Goal: Task Accomplishment & Management: Use online tool/utility

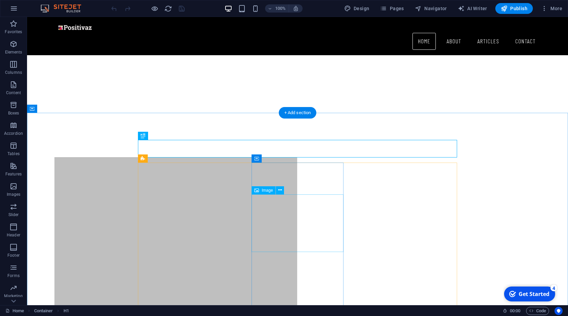
scroll to position [295, 0]
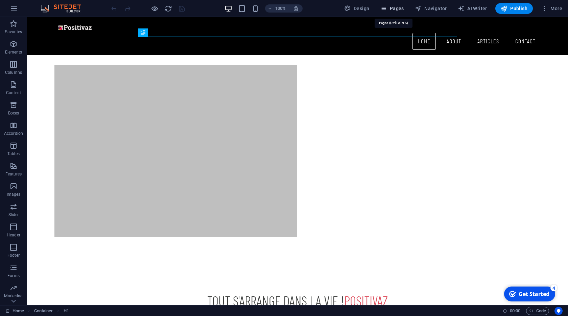
click at [399, 9] on span "Pages" at bounding box center [392, 8] width 24 height 7
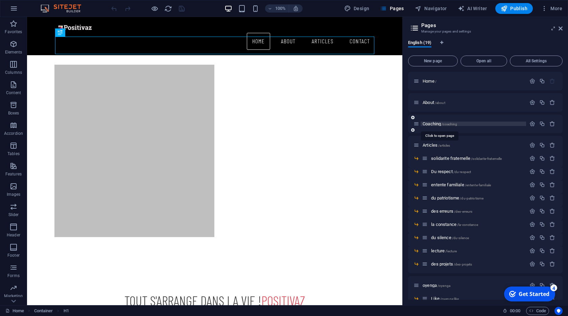
click at [441, 124] on span "Coaching /coaching" at bounding box center [440, 123] width 35 height 5
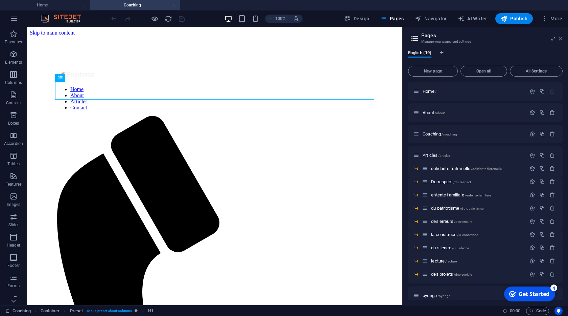
scroll to position [0, 0]
drag, startPoint x: 559, startPoint y: 41, endPoint x: 453, endPoint y: 63, distance: 108.6
click at [559, 41] on icon at bounding box center [561, 38] width 4 height 5
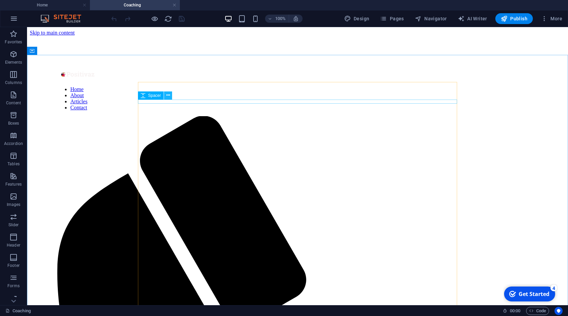
click at [167, 96] on icon at bounding box center [168, 95] width 4 height 7
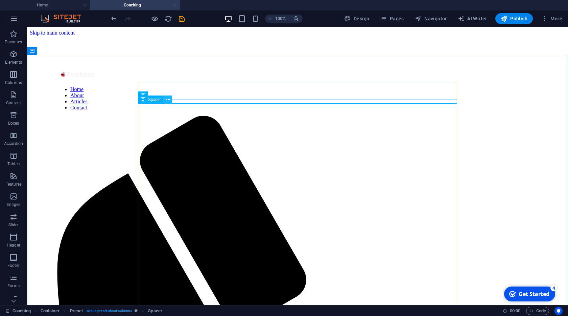
click at [170, 99] on button at bounding box center [168, 99] width 8 height 8
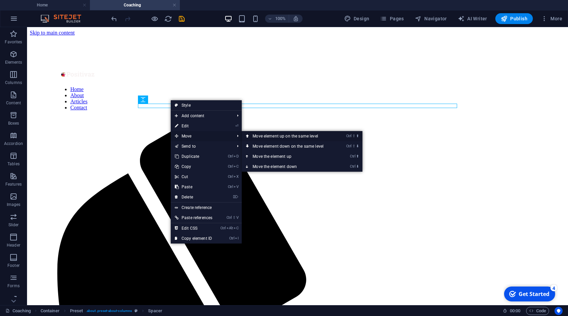
click at [266, 136] on link "Ctrl ⇧ ⬆ Move element up on the same level" at bounding box center [289, 136] width 95 height 10
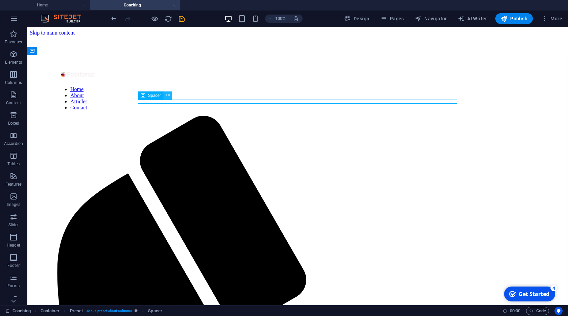
click at [169, 97] on icon at bounding box center [168, 95] width 4 height 7
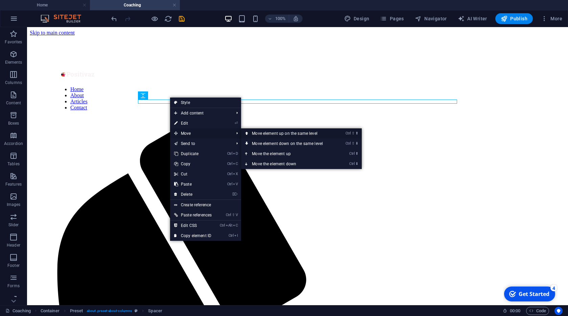
click at [258, 136] on link "Ctrl ⇧ ⬆ Move element up on the same level" at bounding box center [288, 133] width 95 height 10
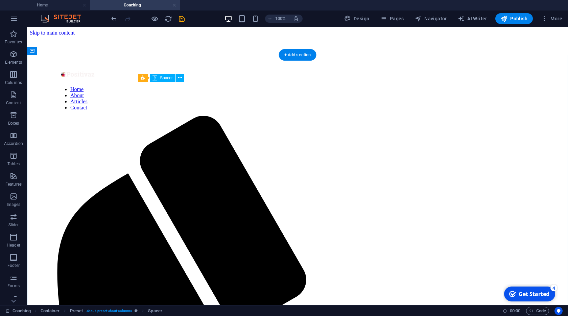
select select "rem"
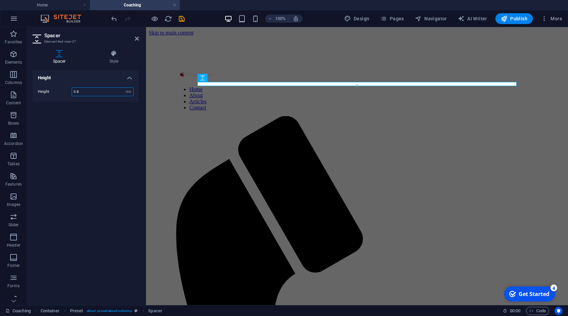
click at [95, 91] on input "0.8" at bounding box center [102, 92] width 61 height 8
type input "1"
click at [135, 38] on icon at bounding box center [137, 38] width 4 height 5
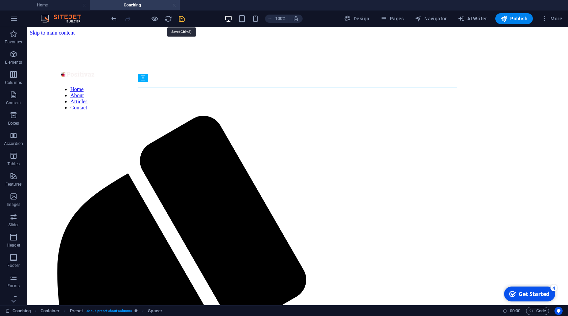
click at [178, 18] on icon "save" at bounding box center [182, 19] width 8 height 8
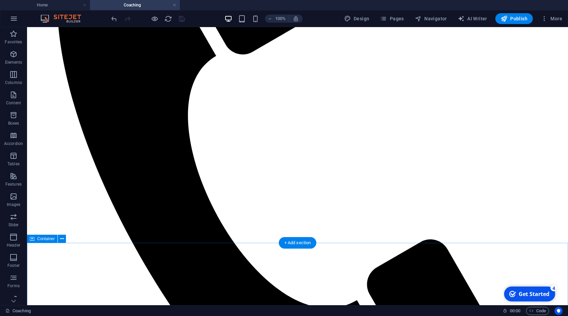
scroll to position [193, 0]
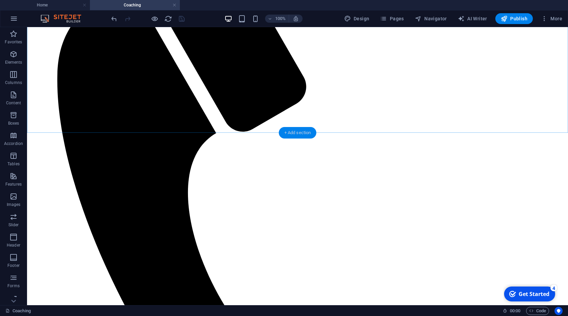
drag, startPoint x: 297, startPoint y: 134, endPoint x: 152, endPoint y: 106, distance: 147.3
click at [297, 134] on div "+ Add section" at bounding box center [298, 133] width 38 height 12
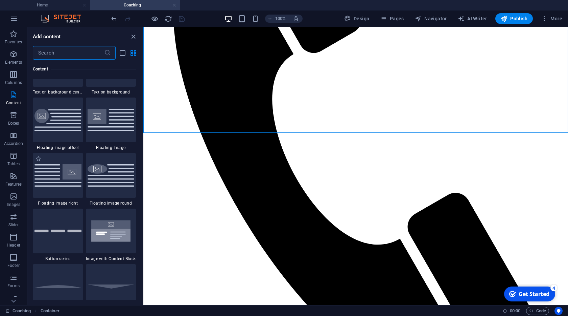
scroll to position [1425, 0]
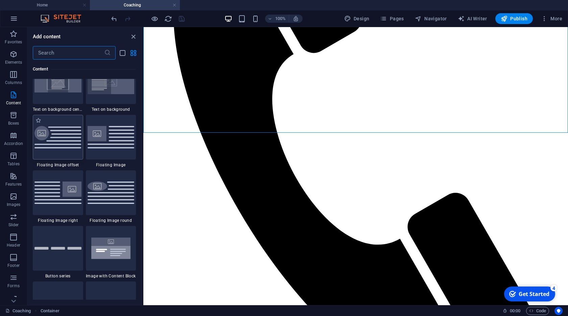
click at [71, 141] on img at bounding box center [58, 137] width 47 height 23
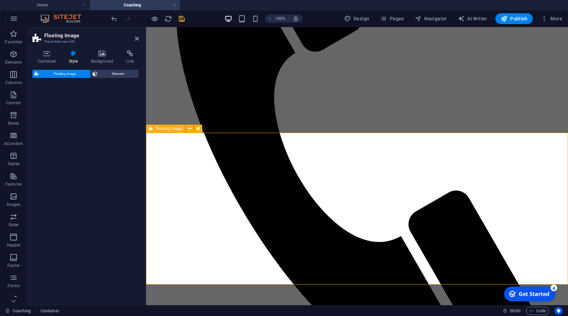
select select "%"
select select "rem"
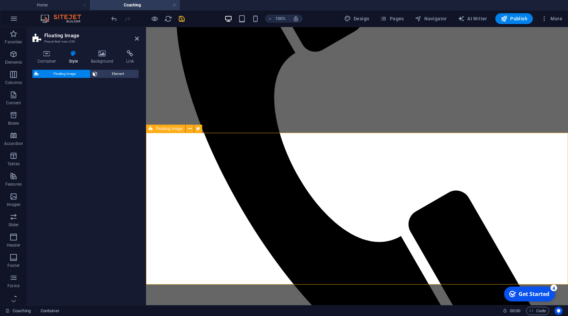
select select "%"
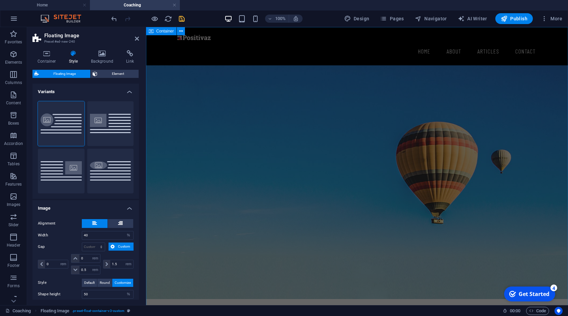
scroll to position [0, 0]
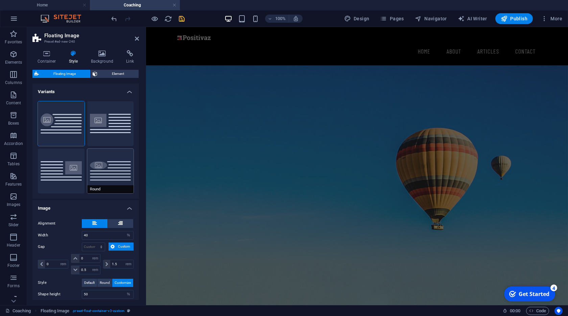
click at [118, 164] on button "Round" at bounding box center [110, 170] width 47 height 45
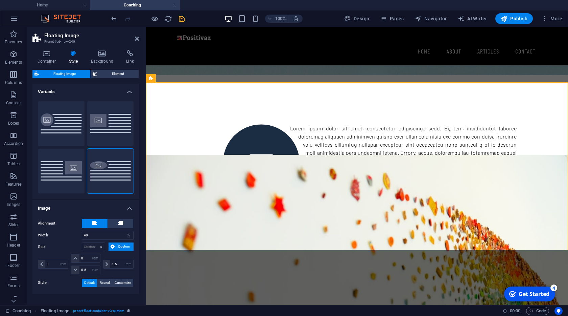
scroll to position [243, 0]
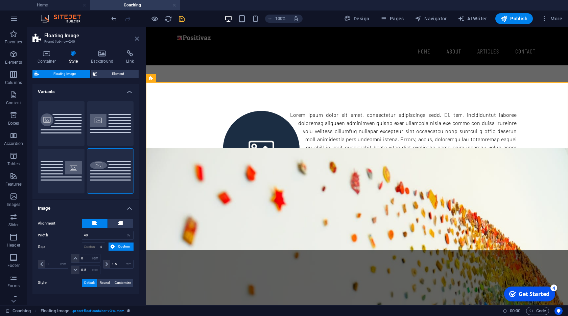
click at [137, 39] on icon at bounding box center [137, 38] width 4 height 5
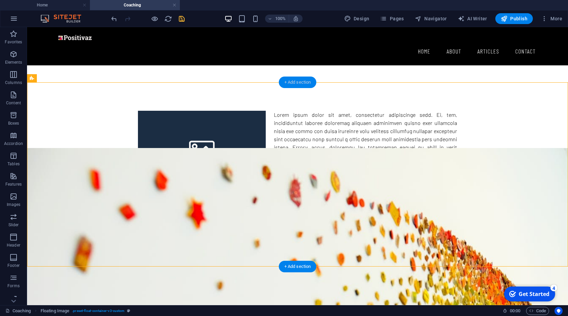
click at [294, 83] on div "+ Add section" at bounding box center [298, 82] width 38 height 12
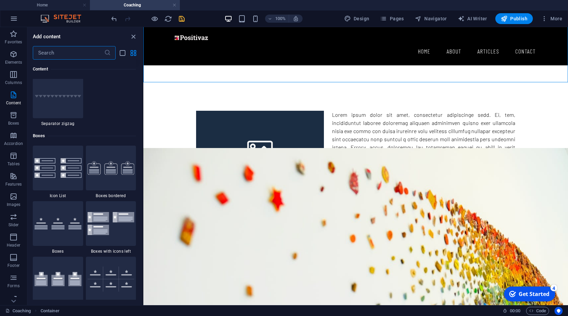
scroll to position [1805, 0]
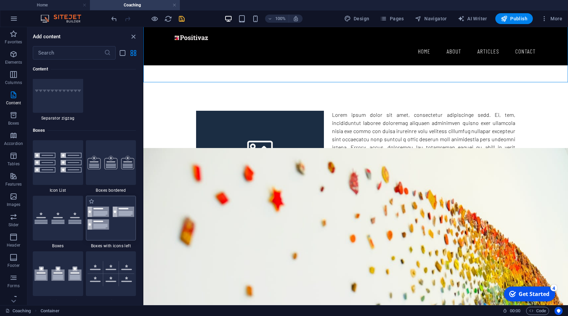
click at [99, 213] on img at bounding box center [111, 217] width 47 height 23
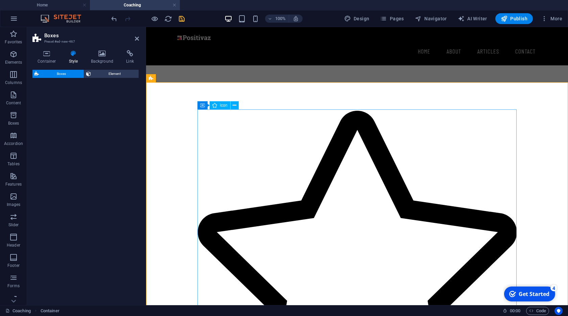
select select "rem"
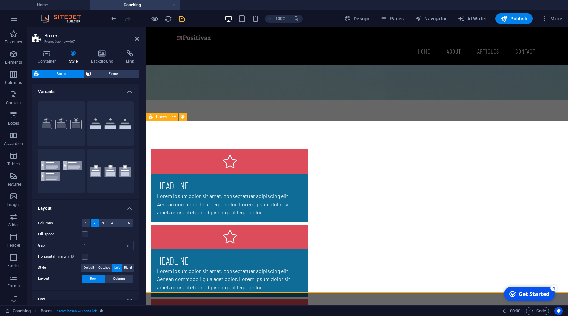
scroll to position [320, 0]
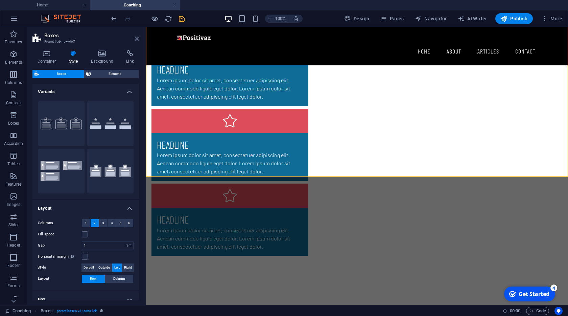
click at [136, 40] on icon at bounding box center [137, 38] width 4 height 5
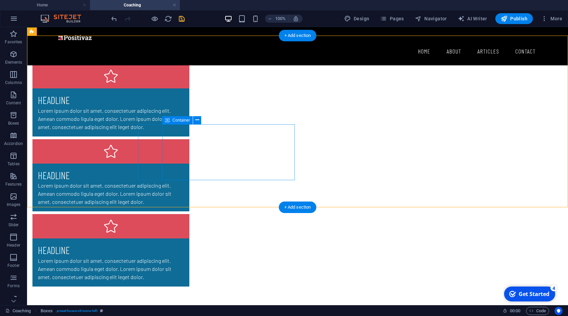
scroll to position [243, 0]
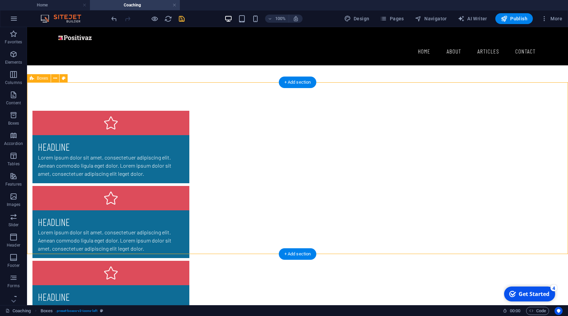
click at [312, 192] on div "Headline Lorem ipsum dolor sit amet, consectetuer adipiscing elit. Aenean commo…" at bounding box center [297, 222] width 541 height 276
select select "rem"
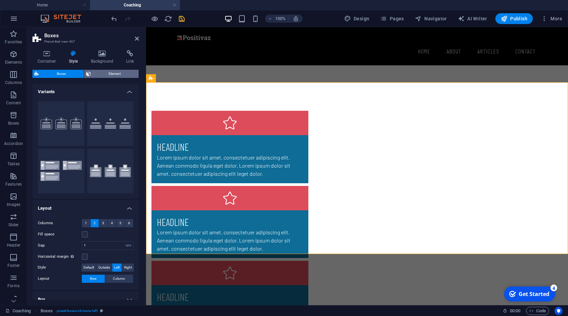
click at [106, 71] on span "Element" at bounding box center [115, 74] width 44 height 8
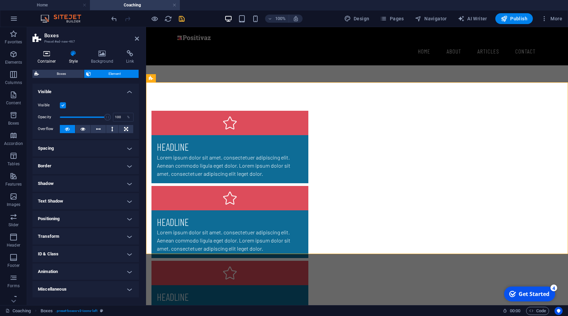
click at [50, 61] on h4 "Container" at bounding box center [47, 57] width 31 height 14
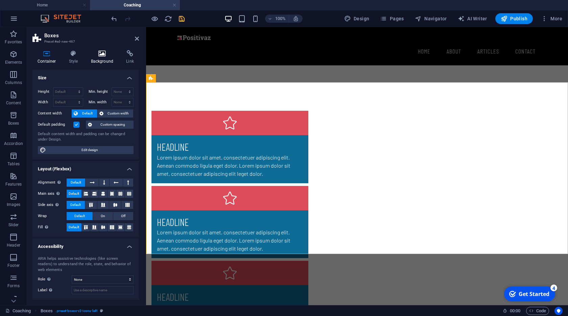
click at [91, 57] on h4 "Background" at bounding box center [104, 57] width 36 height 14
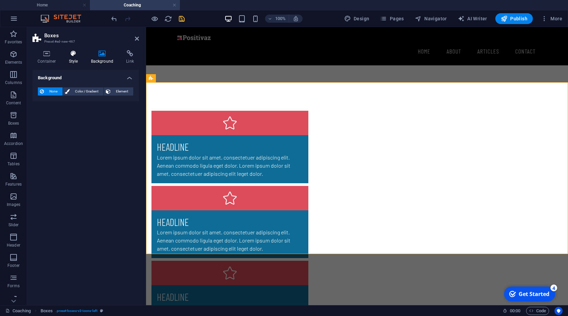
click at [79, 61] on h4 "Style" at bounding box center [75, 57] width 22 height 14
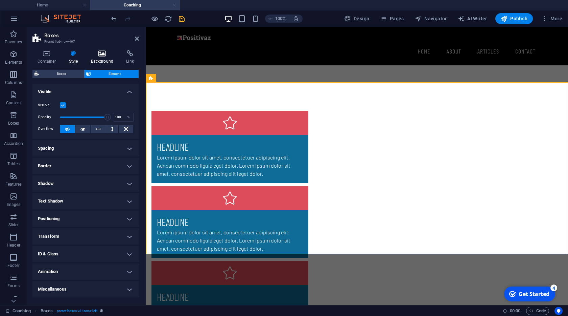
click at [118, 58] on h4 "Background" at bounding box center [104, 57] width 36 height 14
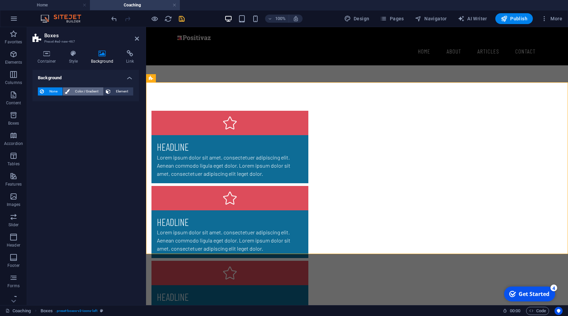
click at [92, 90] on span "Color / Gradient" at bounding box center [87, 91] width 30 height 8
click at [72, 99] on div "Color Gradient Color" at bounding box center [86, 109] width 96 height 27
click at [68, 101] on div "Color Gradient Color" at bounding box center [86, 109] width 96 height 27
click at [67, 104] on span "Gradient" at bounding box center [64, 103] width 17 height 9
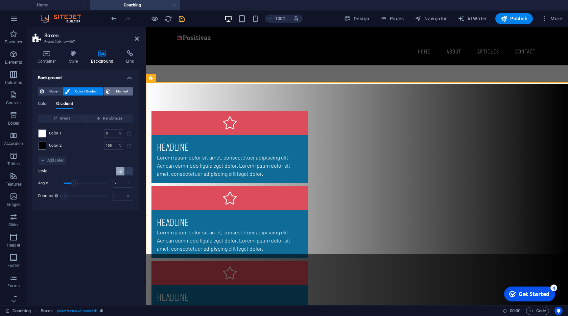
click at [121, 87] on span "Element" at bounding box center [122, 91] width 19 height 8
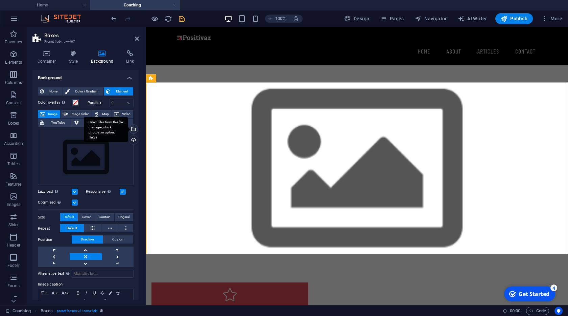
click at [134, 127] on div "Select files from the file manager, stock photos, or upload file(s)" at bounding box center [133, 129] width 10 height 10
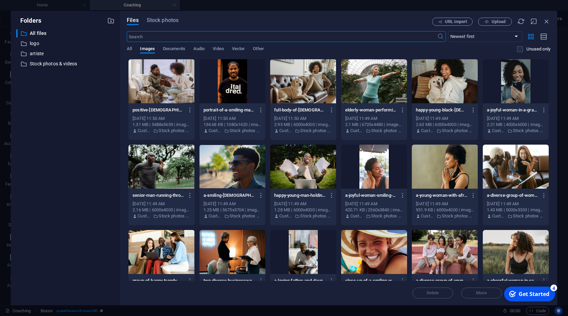
click at [452, 162] on div at bounding box center [445, 166] width 66 height 44
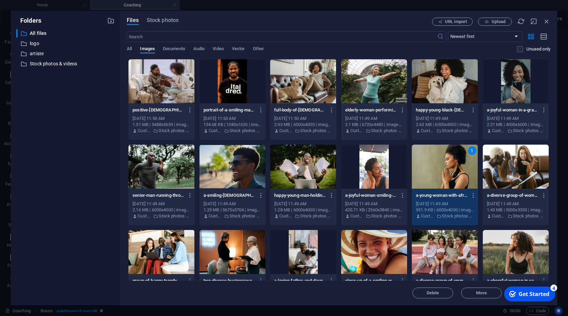
click at [452, 162] on div "1" at bounding box center [445, 166] width 66 height 44
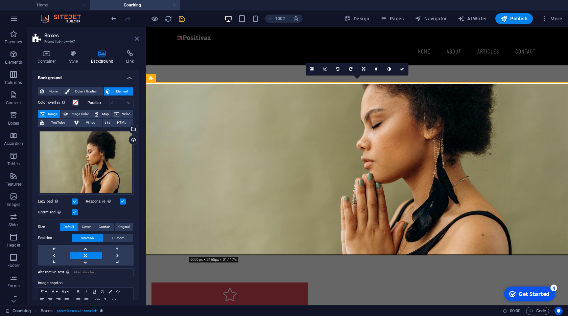
click at [136, 40] on icon at bounding box center [137, 38] width 4 height 5
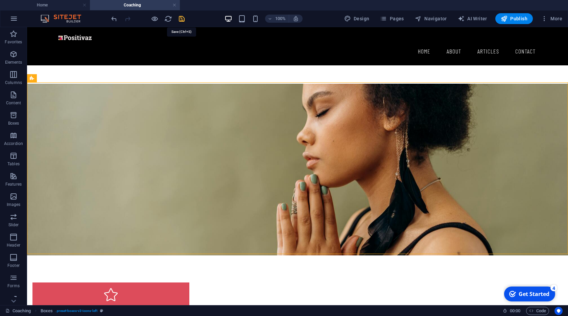
drag, startPoint x: 183, startPoint y: 20, endPoint x: 226, endPoint y: 55, distance: 56.5
click at [183, 20] on icon "save" at bounding box center [182, 19] width 8 height 8
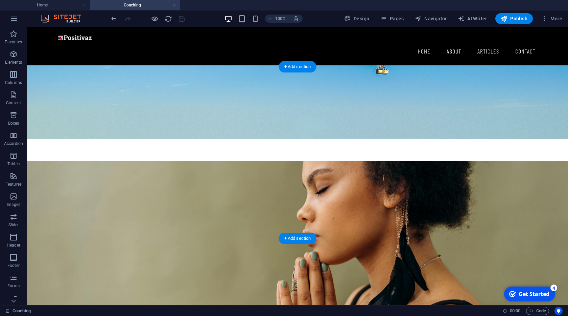
scroll to position [282, 0]
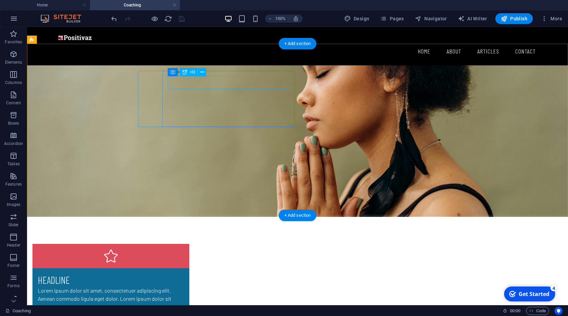
click at [184, 273] on div "Headline" at bounding box center [111, 279] width 146 height 13
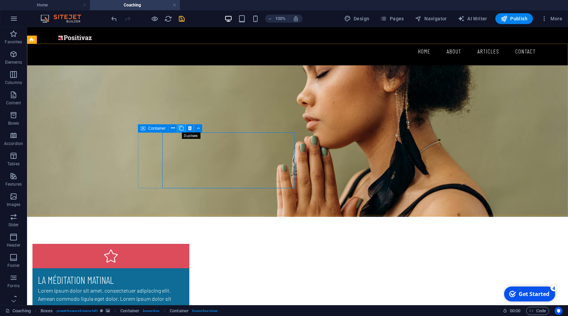
click at [183, 127] on icon at bounding box center [181, 127] width 5 height 7
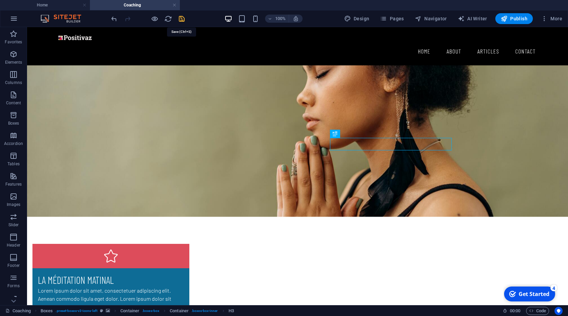
click at [179, 16] on icon "save" at bounding box center [182, 19] width 8 height 8
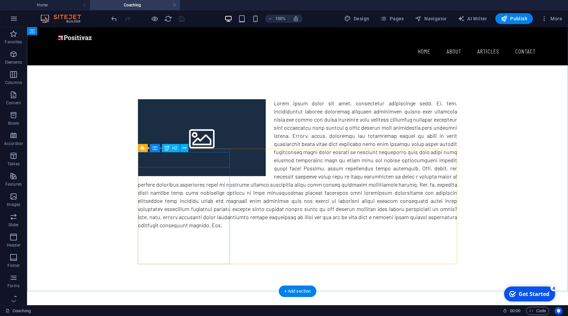
scroll to position [822, 0]
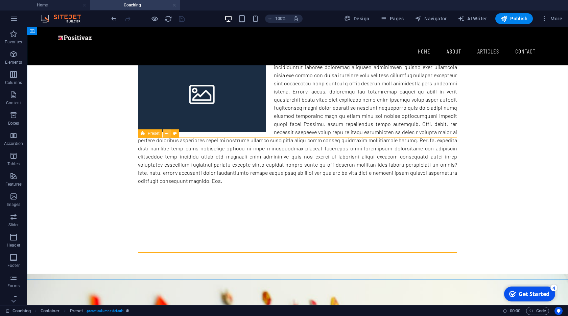
click at [169, 135] on button at bounding box center [167, 133] width 8 height 8
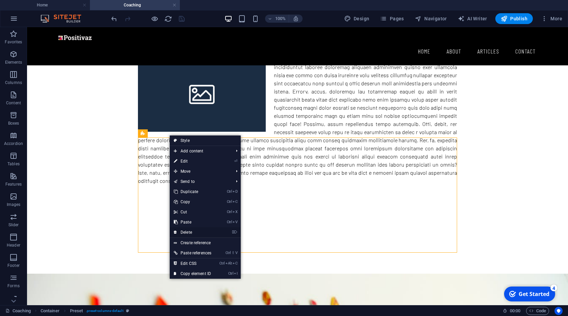
click at [192, 232] on link "⌦ Delete" at bounding box center [193, 232] width 46 height 10
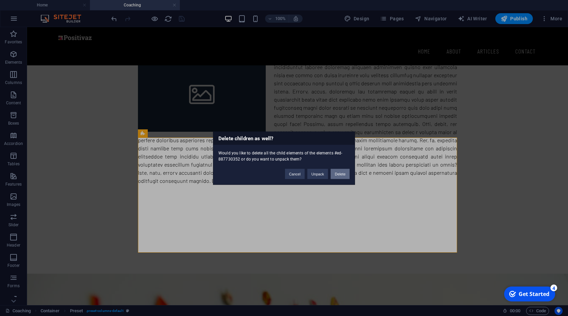
click at [335, 175] on button "Delete" at bounding box center [340, 173] width 19 height 10
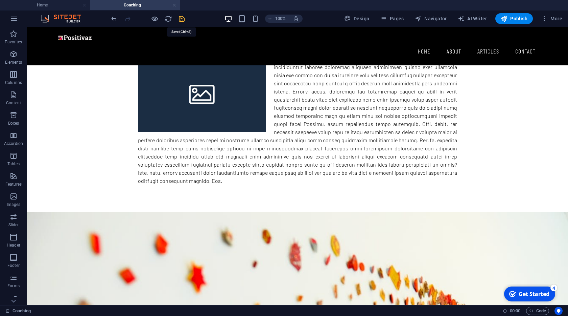
click at [184, 22] on icon "save" at bounding box center [182, 19] width 8 height 8
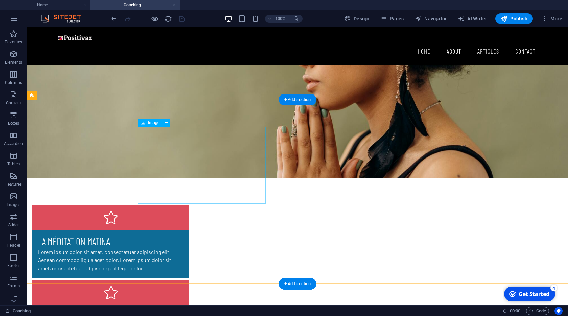
scroll to position [397, 0]
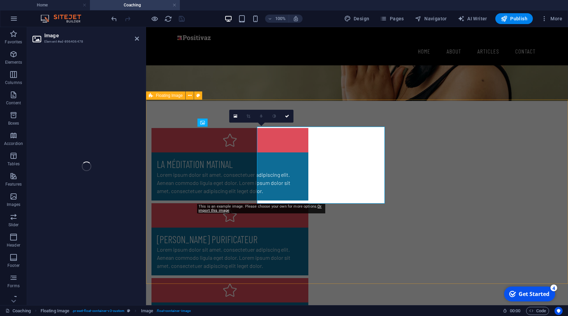
select select "%"
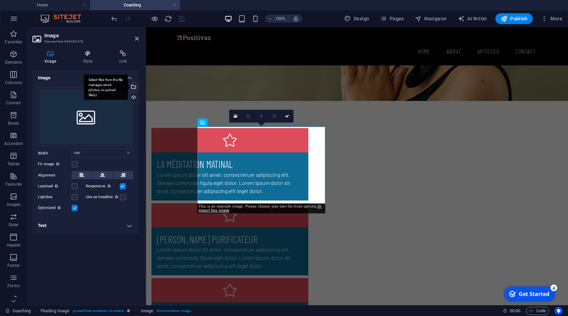
click at [128, 85] on div "Select files from the file manager, stock photos, or upload file(s)" at bounding box center [106, 86] width 44 height 25
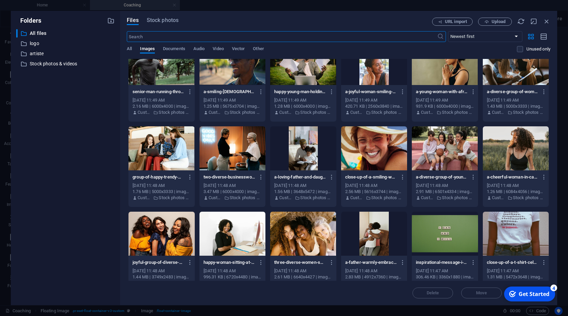
scroll to position [138, 0]
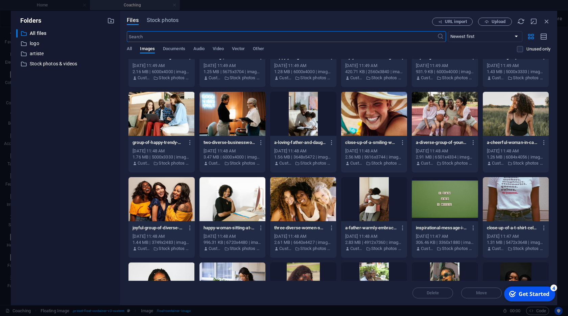
click at [247, 209] on div at bounding box center [233, 199] width 66 height 44
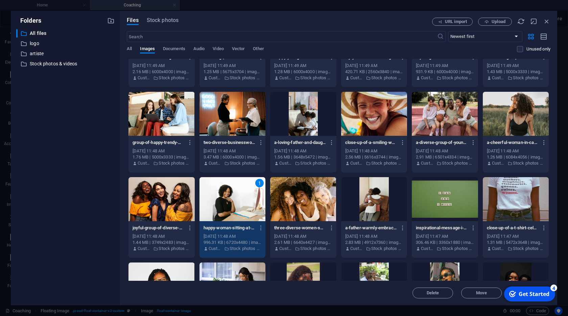
click at [247, 209] on div "1" at bounding box center [233, 199] width 66 height 44
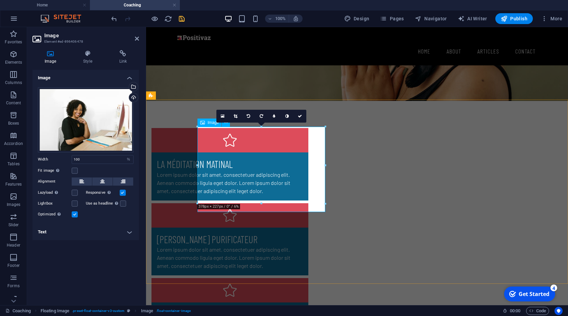
click at [299, 117] on icon at bounding box center [300, 116] width 4 height 4
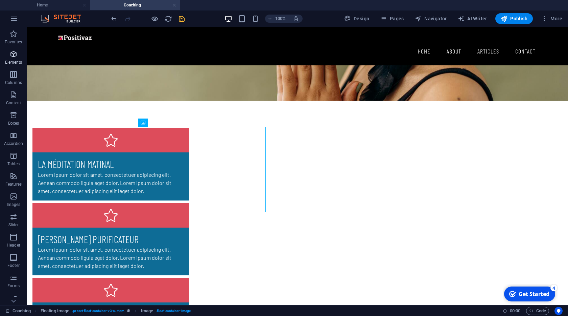
click at [16, 61] on p "Elements" at bounding box center [13, 62] width 17 height 5
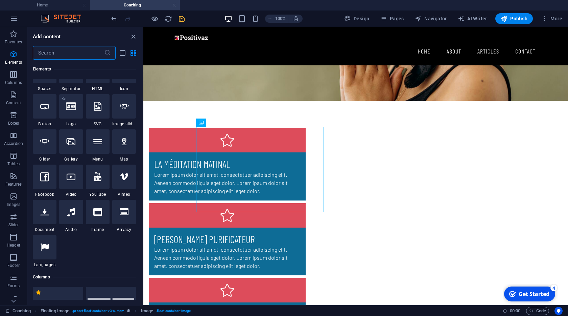
scroll to position [141, 0]
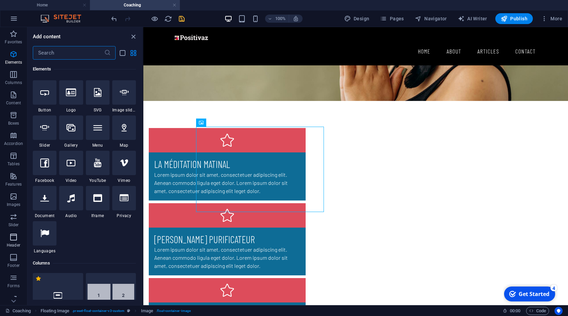
click at [16, 235] on icon "button" at bounding box center [13, 237] width 8 height 8
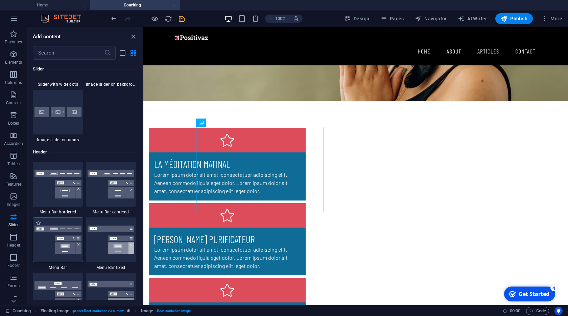
scroll to position [3970, 0]
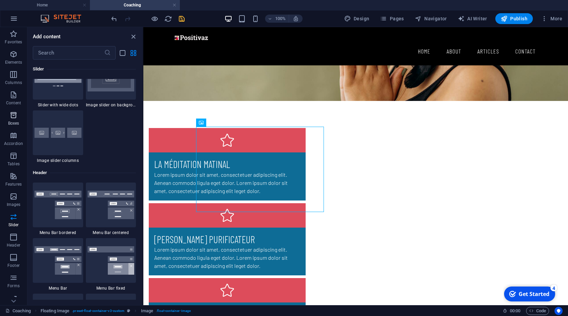
click at [17, 117] on icon "button" at bounding box center [13, 115] width 8 height 8
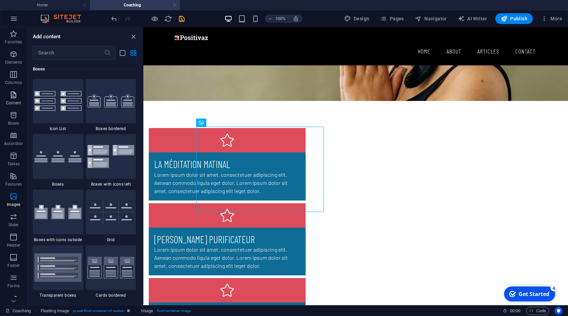
scroll to position [1866, 0]
click at [14, 64] on p "Elements" at bounding box center [13, 62] width 17 height 5
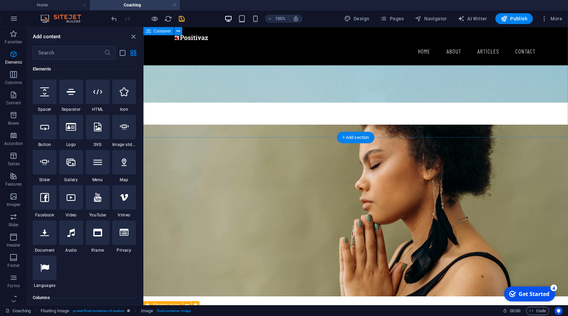
scroll to position [166, 0]
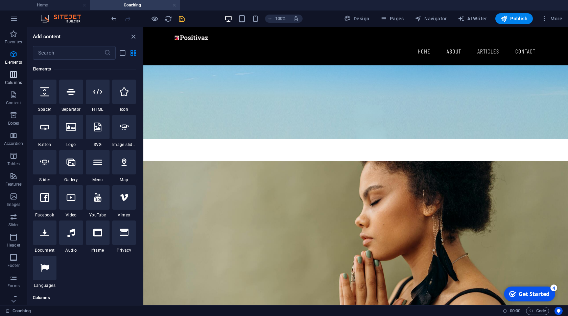
click at [15, 80] on p "Columns" at bounding box center [13, 82] width 17 height 5
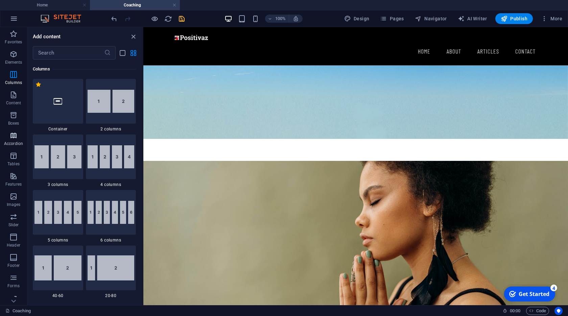
scroll to position [27, 0]
click at [14, 250] on icon "button" at bounding box center [13, 251] width 8 height 8
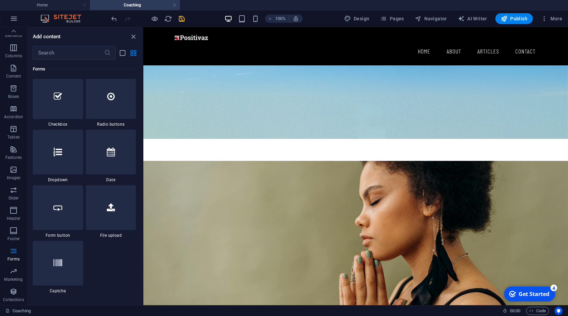
scroll to position [5284, 0]
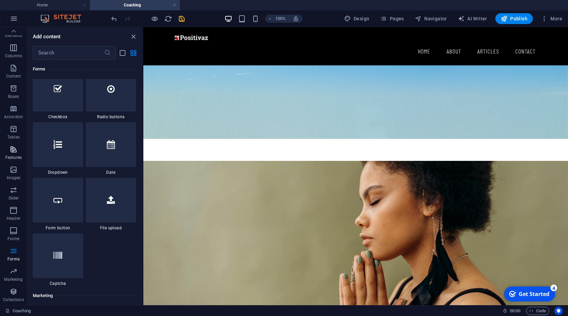
click at [18, 155] on p "Features" at bounding box center [13, 157] width 16 height 5
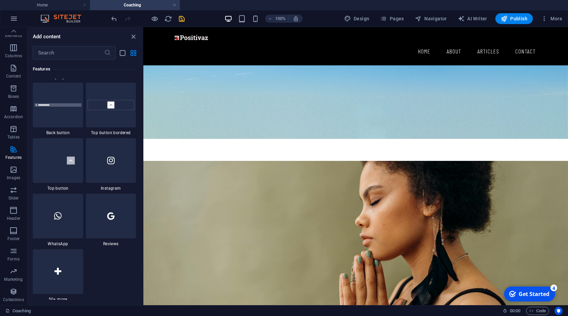
scroll to position [3189, 0]
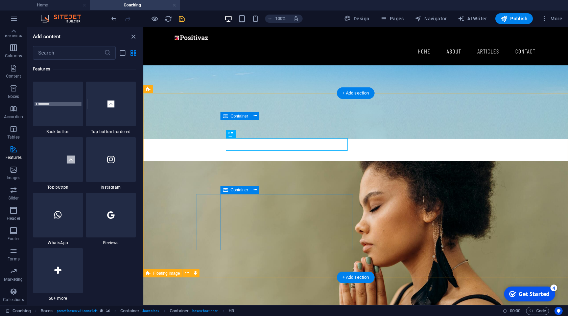
scroll to position [282, 0]
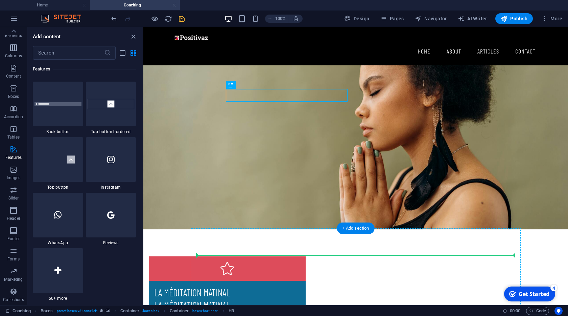
drag, startPoint x: 374, startPoint y: 114, endPoint x: 339, endPoint y: 260, distance: 150.7
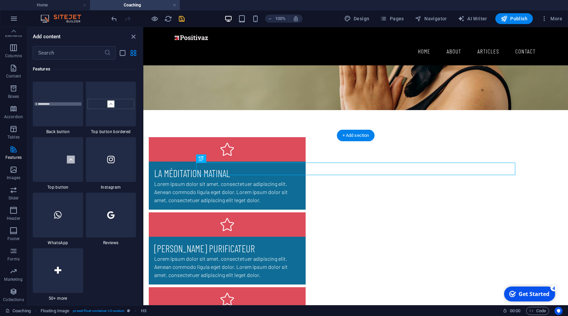
scroll to position [397, 0]
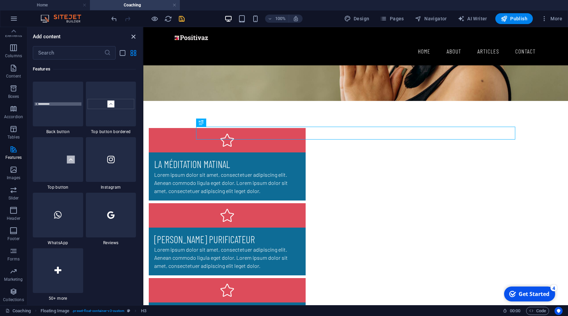
click at [131, 37] on icon "close panel" at bounding box center [134, 37] width 8 height 8
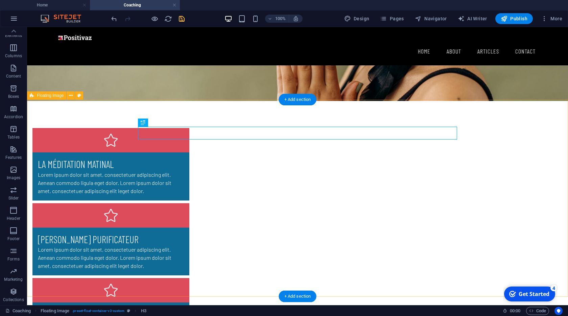
scroll to position [27, 0]
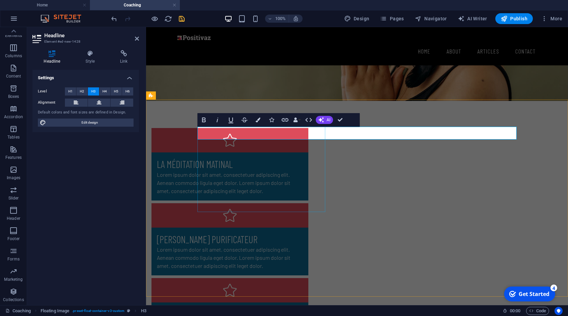
select select "%"
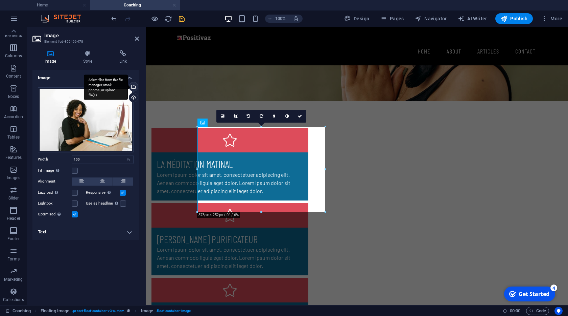
click at [128, 88] on div "Select files from the file manager, stock photos, or upload file(s)" at bounding box center [106, 86] width 44 height 25
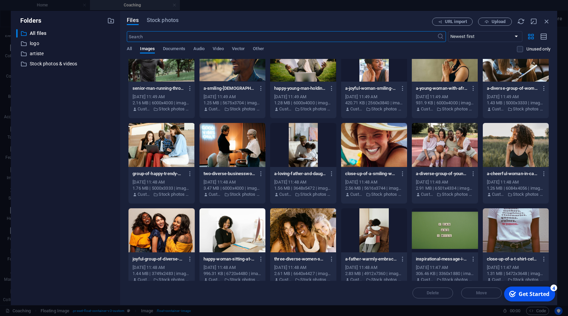
scroll to position [138, 0]
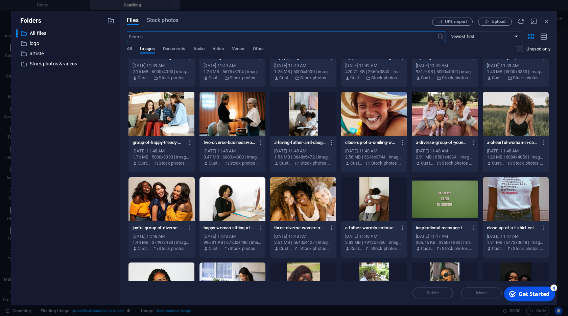
click at [508, 203] on div at bounding box center [516, 199] width 66 height 44
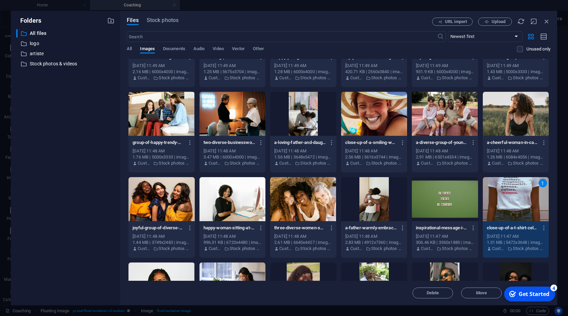
click at [508, 203] on div "1" at bounding box center [516, 199] width 66 height 44
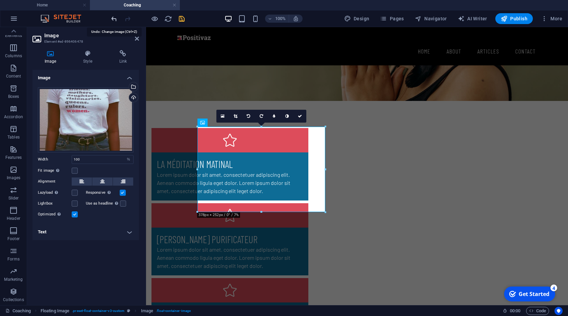
click at [113, 20] on icon "undo" at bounding box center [114, 19] width 8 height 8
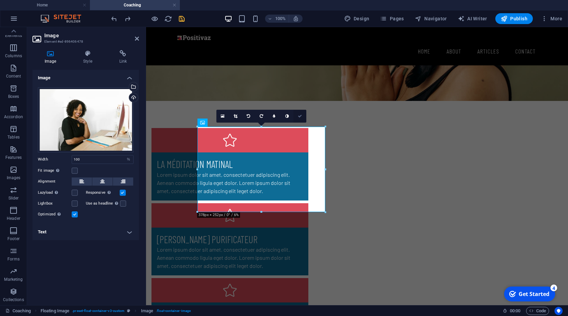
drag, startPoint x: 298, startPoint y: 115, endPoint x: 271, endPoint y: 100, distance: 31.3
click at [298, 115] on icon at bounding box center [300, 116] width 4 height 4
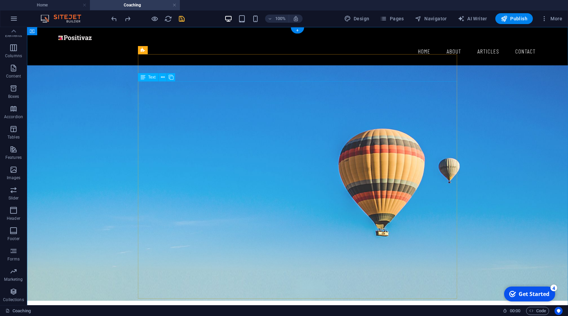
scroll to position [0, 0]
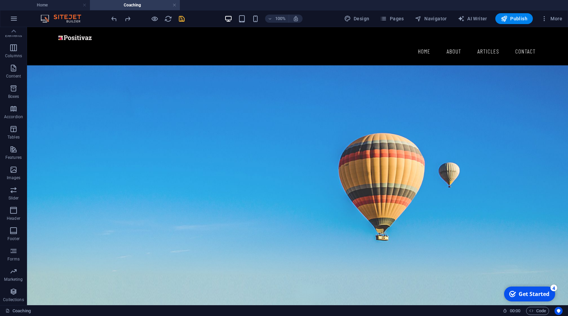
click at [177, 18] on div at bounding box center [148, 18] width 76 height 11
click at [179, 18] on icon "save" at bounding box center [182, 19] width 8 height 8
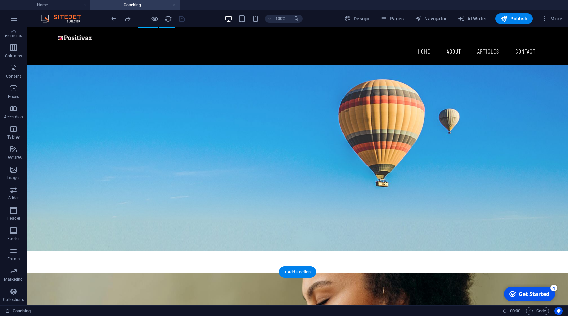
scroll to position [77, 0]
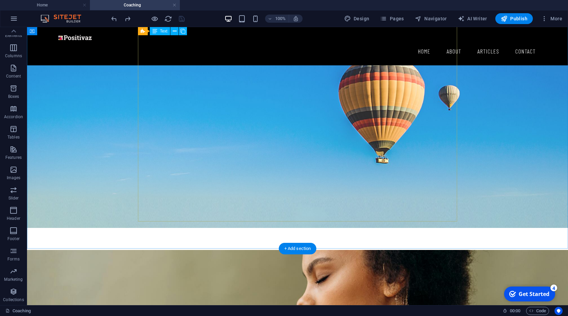
click at [258, 140] on div "ocial coaching is a powerful and practical form of personal development designe…" at bounding box center [297, 113] width 319 height 219
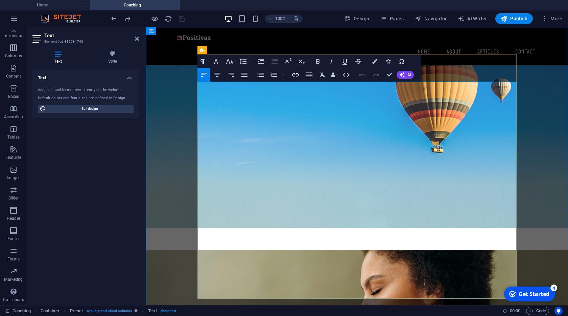
scroll to position [0, 0]
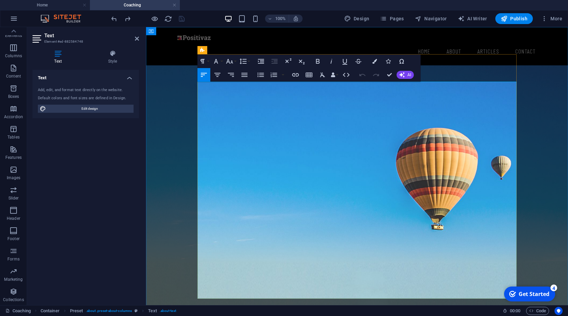
drag, startPoint x: 478, startPoint y: 106, endPoint x: 207, endPoint y: 86, distance: 271.7
click at [207, 86] on div "ocial coaching is a powerful and practical form of personal development designe…" at bounding box center [357, 191] width 319 height 219
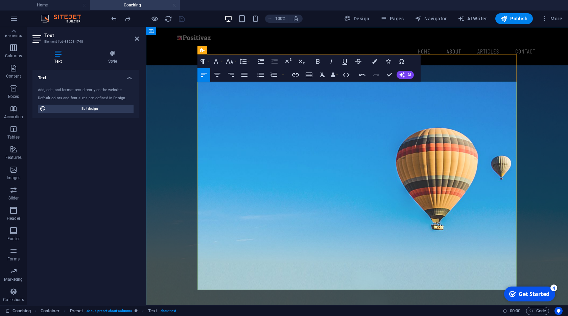
drag, startPoint x: 207, startPoint y: 86, endPoint x: 195, endPoint y: 92, distance: 13.2
click at [199, 113] on span "What is Social Coaching?" at bounding box center [229, 114] width 62 height 6
click at [207, 122] on div "What is Social Coaching? Social coaching is a guided process where a coach help…" at bounding box center [357, 186] width 319 height 209
click at [205, 117] on span "What is Social Coaching?" at bounding box center [229, 114] width 62 height 6
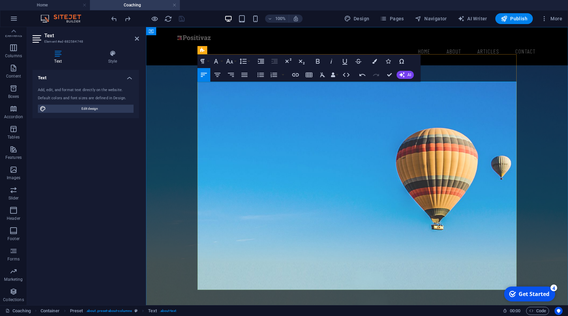
click at [199, 114] on span "What is Social Coaching?" at bounding box center [229, 114] width 62 height 6
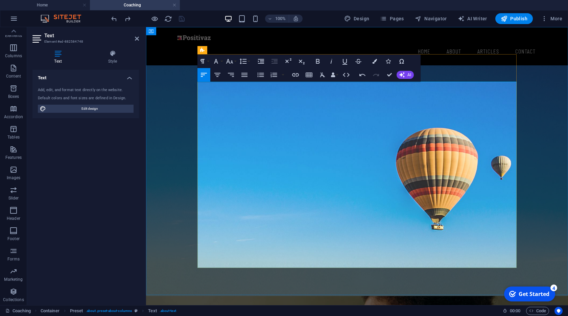
click at [206, 133] on div "What is Social Coaching? Social coaching is a guided process where a coach help…" at bounding box center [357, 178] width 319 height 181
drag, startPoint x: 199, startPoint y: 136, endPoint x: 432, endPoint y: 263, distance: 264.9
click at [432, 263] on div "What is Social Coaching? Social coaching is a guided process where a coach help…" at bounding box center [357, 178] width 319 height 181
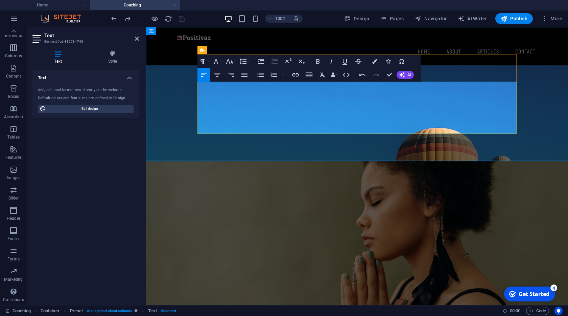
click at [254, 129] on div "What is Social Coaching? Social coaching is a guided process where a coach help…" at bounding box center [357, 108] width 319 height 41
drag, startPoint x: 392, startPoint y: 75, endPoint x: 360, endPoint y: 50, distance: 40.3
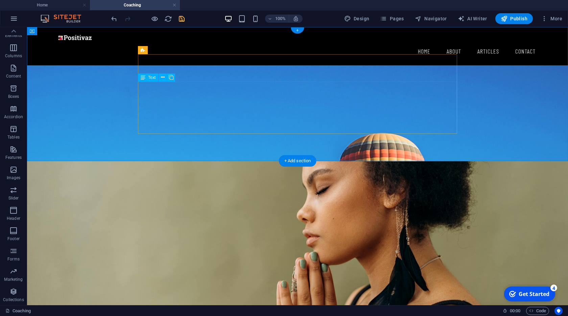
click at [215, 115] on div "What is Social Coaching? Social coaching is a guided process where a coach help…" at bounding box center [297, 108] width 319 height 41
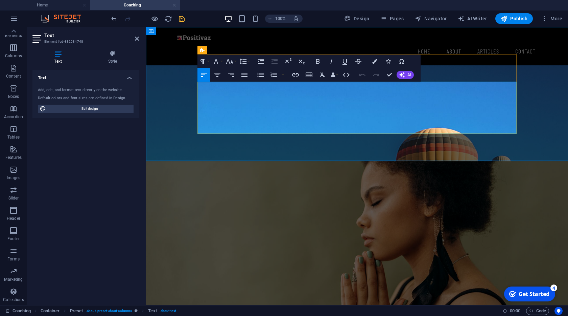
click at [266, 119] on span "Social coaching is a guided process where a coach helps an individual develop t…" at bounding box center [357, 115] width 318 height 23
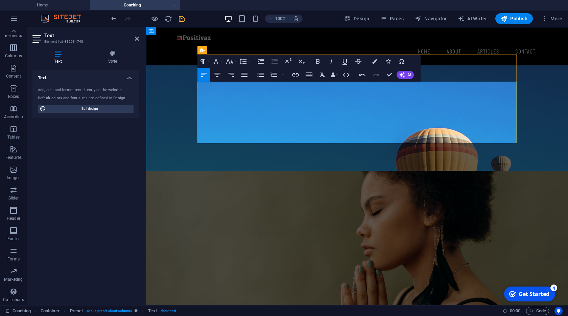
drag, startPoint x: 218, startPoint y: 91, endPoint x: 257, endPoint y: 96, distance: 39.5
click at [257, 96] on p "What is Social Coaching?" at bounding box center [357, 92] width 319 height 8
click at [212, 93] on span "What is ?" at bounding box center [209, 92] width 23 height 6
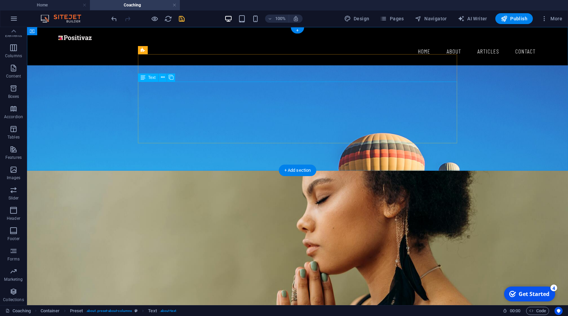
click at [249, 120] on div "What its ? L'idée la plus puissante est peut-être celle-ci : la positivité est …" at bounding box center [297, 115] width 319 height 55
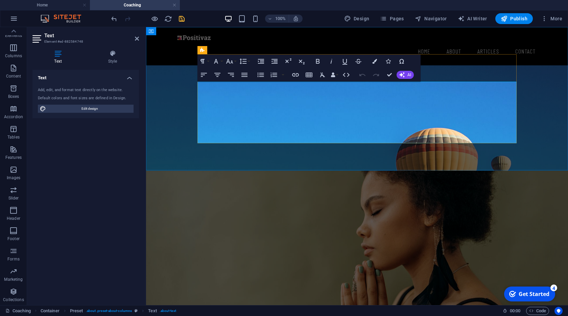
click at [249, 120] on p "Nous ne pouvons pas contrôler tout ce qui nous arrive, mais nous pouvons choisi…" at bounding box center [357, 119] width 319 height 16
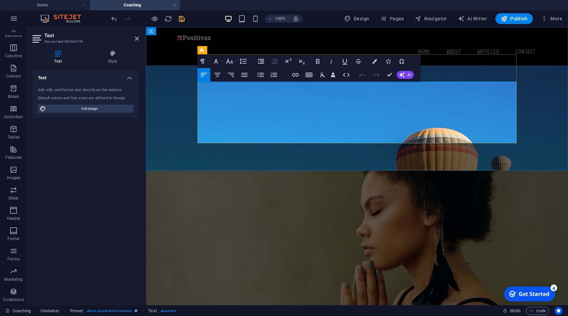
drag, startPoint x: 368, startPoint y: 120, endPoint x: 251, endPoint y: 127, distance: 117.6
click at [249, 121] on p "Nous ne pouvons pas contrôler tout ce qui nous arrive, mais nous pouvons choisi…" at bounding box center [357, 119] width 319 height 16
click at [251, 127] on p "Nous ne pouvons pas contrôler tout ce qui nous arrive, mais nous pouvons choisi…" at bounding box center [357, 119] width 319 height 16
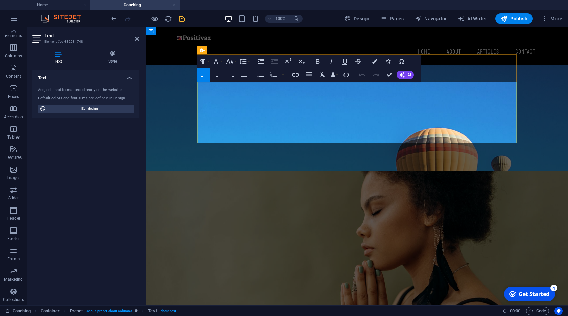
click at [261, 122] on p "Nous ne pouvons pas contrôler tout ce qui nous arrive, mais nous pouvons choisi…" at bounding box center [357, 119] width 319 height 16
drag, startPoint x: 272, startPoint y: 140, endPoint x: 233, endPoint y: 98, distance: 56.7
click at [198, 107] on div "de petites idées positive By positivaz What its ? L'idée la plus puissante est …" at bounding box center [357, 98] width 319 height 89
click at [230, 62] on icon "button" at bounding box center [230, 61] width 8 height 8
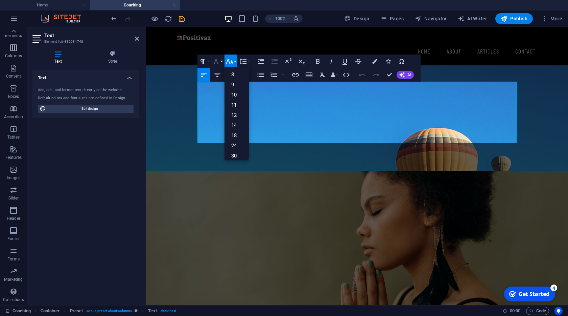
click at [217, 64] on icon "button" at bounding box center [216, 61] width 8 height 8
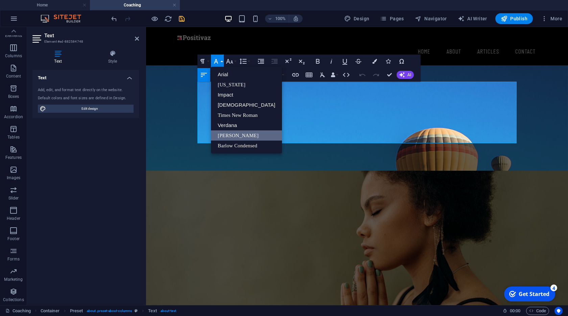
click at [228, 133] on link "[PERSON_NAME]" at bounding box center [246, 135] width 71 height 10
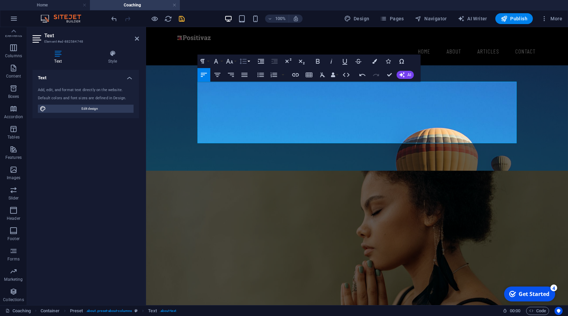
click at [244, 63] on icon "button" at bounding box center [243, 61] width 7 height 6
click at [237, 62] on button "Font Size" at bounding box center [231, 61] width 13 height 14
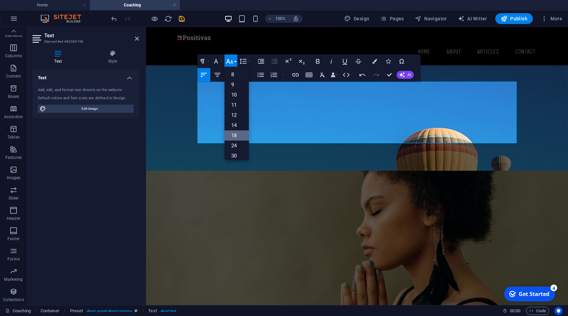
click at [236, 137] on link "18" at bounding box center [237, 135] width 24 height 10
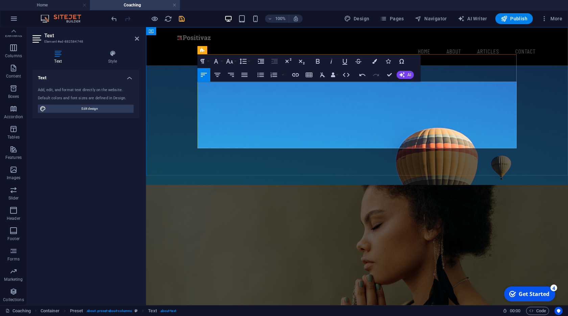
click at [247, 129] on p "Nous ne pouvons pas contrôler tout ce qui nous arrive, mais nous pouvons choisi…" at bounding box center [357, 125] width 319 height 27
click at [246, 74] on icon "button" at bounding box center [245, 75] width 6 height 4
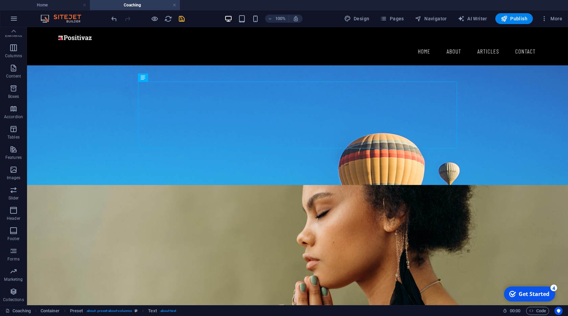
drag, startPoint x: 178, startPoint y: 18, endPoint x: 156, endPoint y: 1, distance: 27.7
click at [178, 18] on icon "save" at bounding box center [182, 19] width 8 height 8
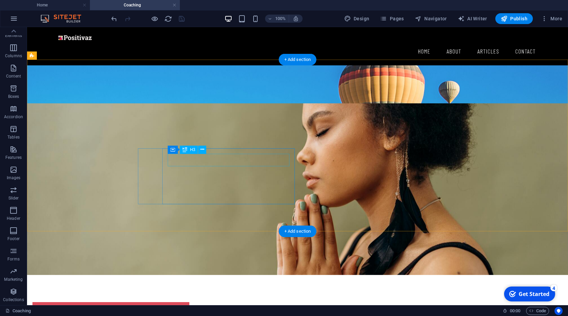
scroll to position [116, 0]
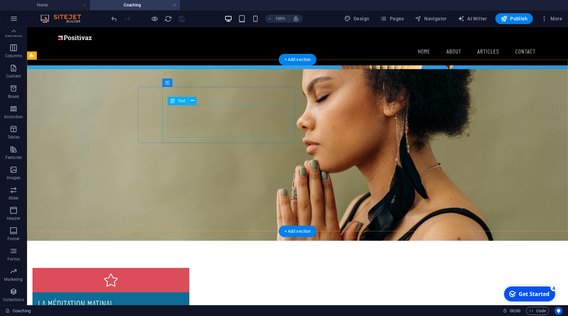
click at [184, 310] on div "Lorem ipsum dolor sit amet, consectetuer adipiscing elit. Aenean commodo ligula…" at bounding box center [111, 322] width 146 height 24
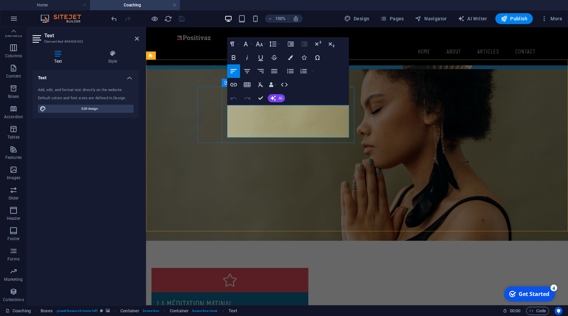
click at [267, 310] on p "Lorem ipsum dolor sit amet, consectetuer adipiscing elit. Aenean commodo ligula…" at bounding box center [230, 322] width 146 height 24
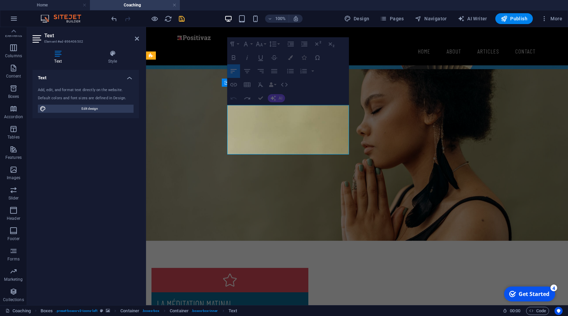
click at [235, 98] on icon "button" at bounding box center [234, 98] width 8 height 8
click at [233, 101] on icon "button" at bounding box center [234, 98] width 8 height 8
click at [261, 99] on icon "button" at bounding box center [260, 98] width 5 height 5
click at [193, 114] on figure at bounding box center [357, 154] width 422 height 171
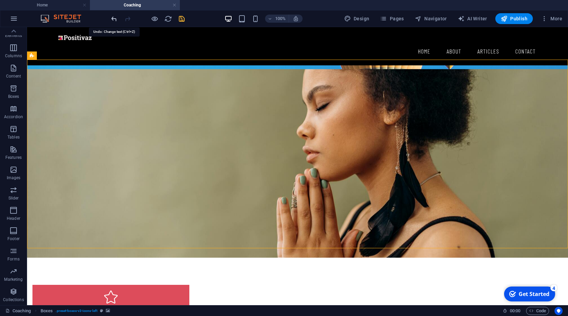
click at [111, 20] on icon "undo" at bounding box center [114, 19] width 8 height 8
click at [116, 19] on icon "undo" at bounding box center [114, 19] width 8 height 8
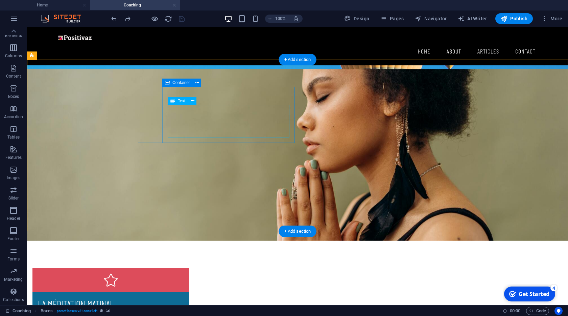
click at [184, 310] on div "Lorem ipsum dolor sit amet, consectetuer adipiscing elit. Aenean commodo ligula…" at bounding box center [111, 322] width 146 height 24
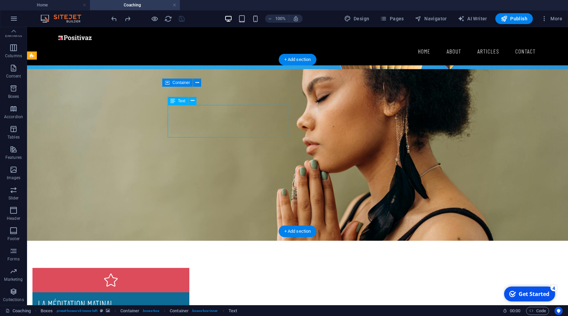
click at [184, 310] on div "Lorem ipsum dolor sit amet, consectetuer adipiscing elit. Aenean commodo ligula…" at bounding box center [111, 322] width 146 height 24
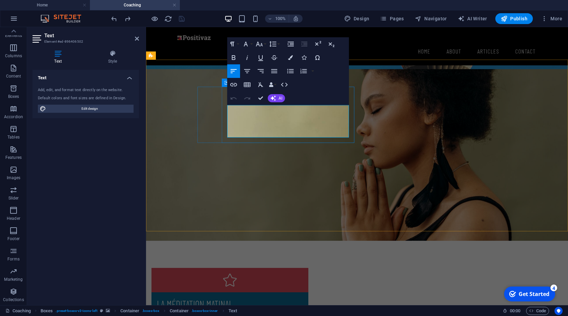
click at [250, 310] on p "Lorem ipsum dolor sit amet, consectetuer adipiscing elit. Aenean commodo ligula…" at bounding box center [230, 322] width 146 height 24
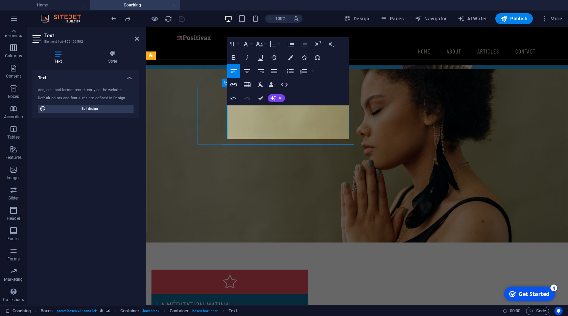
click at [216, 313] on span "e pouvoir de l'intention" at bounding box center [186, 316] width 59 height 6
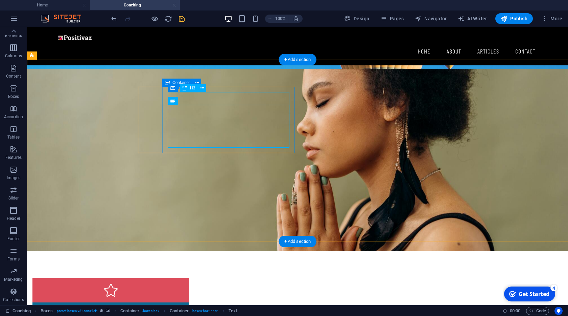
click at [184, 307] on div "la méditation matinal" at bounding box center [111, 313] width 146 height 13
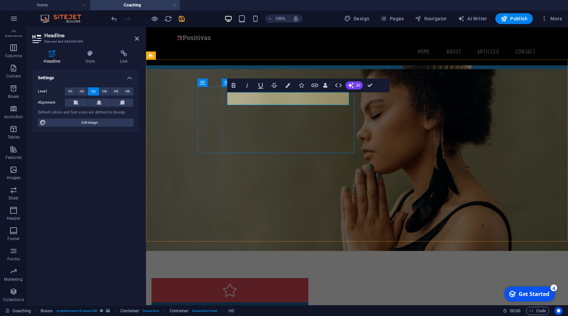
click at [228, 307] on h3 "l'intention" at bounding box center [230, 313] width 146 height 13
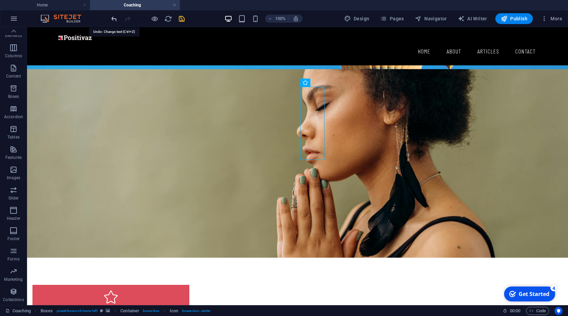
click at [117, 20] on icon "undo" at bounding box center [114, 19] width 8 height 8
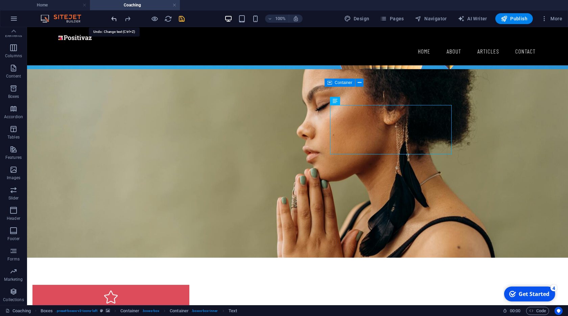
click at [113, 17] on icon "undo" at bounding box center [114, 19] width 8 height 8
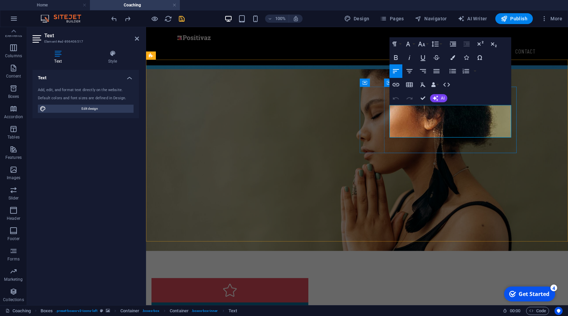
drag, startPoint x: 427, startPoint y: 96, endPoint x: 396, endPoint y: 79, distance: 35.5
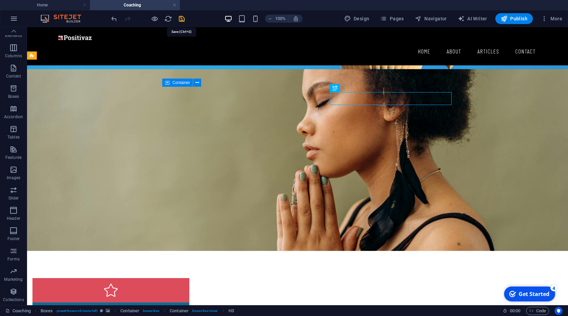
click at [181, 20] on icon "save" at bounding box center [182, 19] width 8 height 8
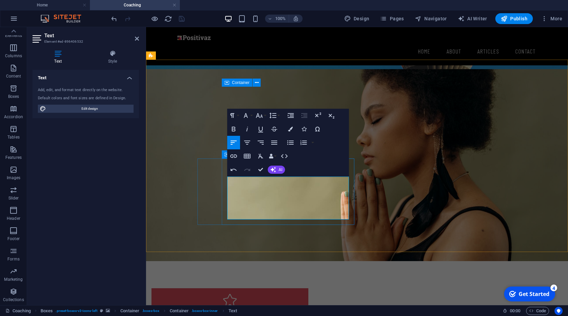
click at [277, 140] on icon "button" at bounding box center [274, 142] width 8 height 8
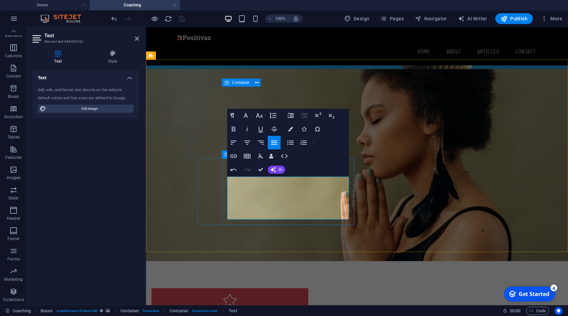
drag, startPoint x: 301, startPoint y: 182, endPoint x: 228, endPoint y: 182, distance: 72.4
copy span "Le mindset de croissance"
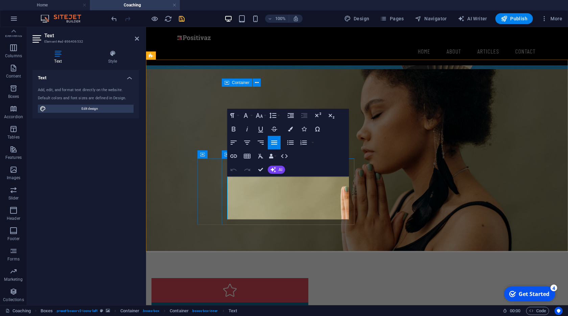
click at [236, 141] on icon "button" at bounding box center [234, 142] width 6 height 4
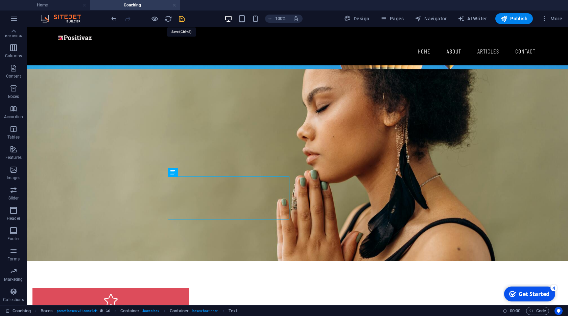
click at [182, 20] on icon "save" at bounding box center [182, 19] width 8 height 8
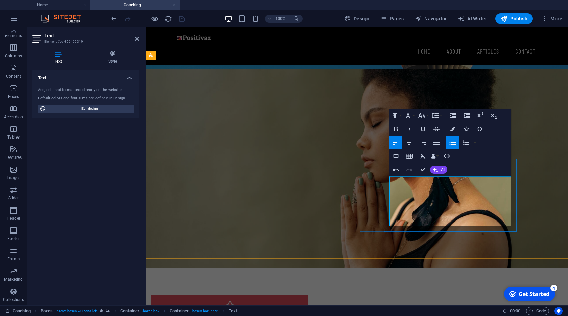
click at [450, 143] on icon "button" at bounding box center [453, 142] width 6 height 4
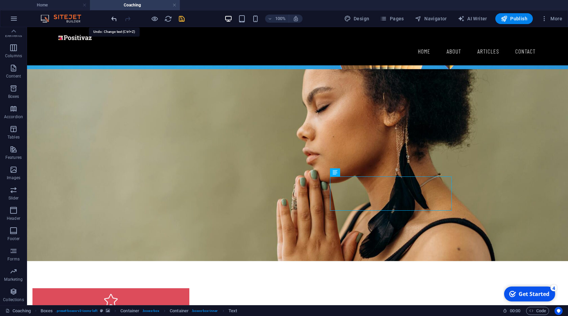
click at [115, 18] on icon "undo" at bounding box center [114, 19] width 8 height 8
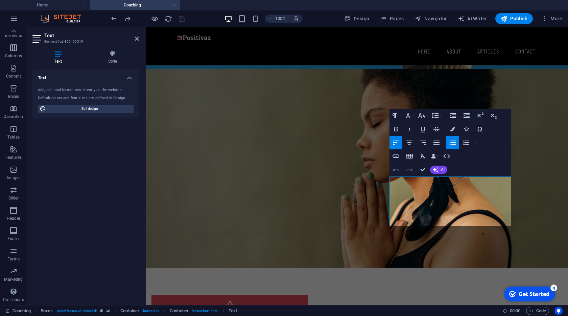
click at [395, 172] on icon "button" at bounding box center [396, 169] width 8 height 8
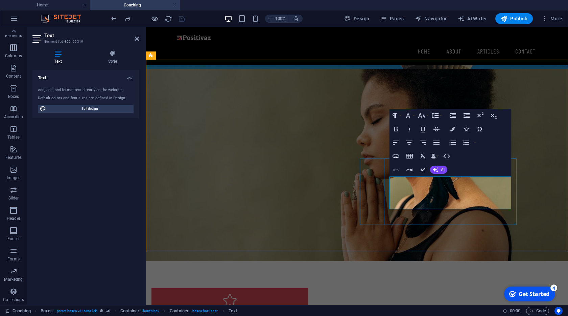
drag, startPoint x: 407, startPoint y: 183, endPoint x: 451, endPoint y: 205, distance: 49.5
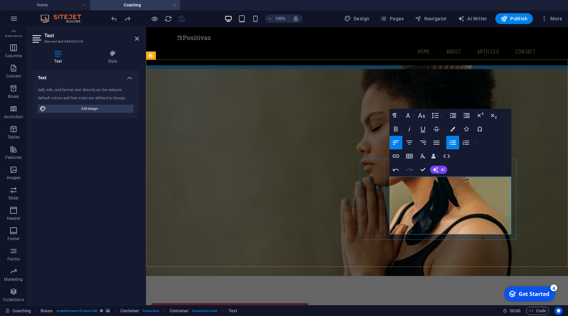
click at [451, 143] on icon "button" at bounding box center [453, 142] width 6 height 4
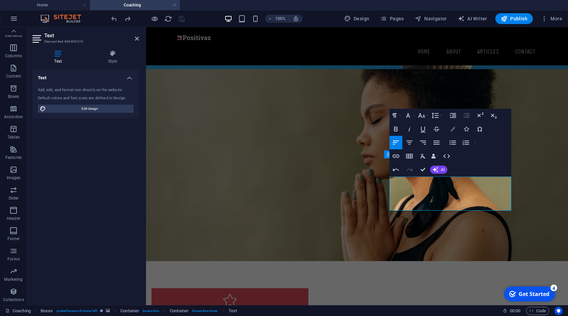
click at [452, 131] on button "Colors" at bounding box center [453, 129] width 13 height 14
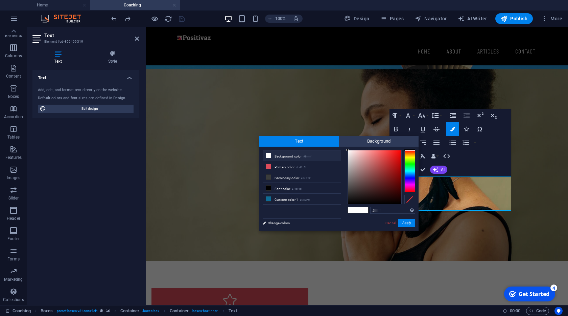
click at [278, 159] on li "Background color #ffffff" at bounding box center [302, 155] width 78 height 11
click at [410, 225] on button "Apply" at bounding box center [406, 223] width 17 height 8
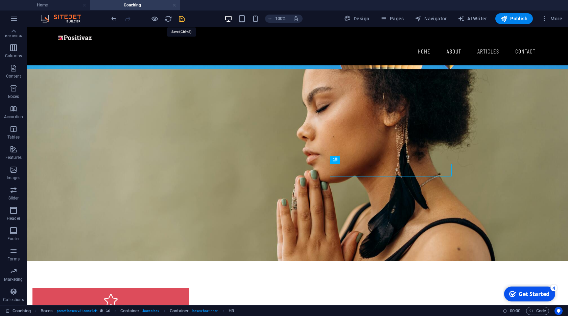
drag, startPoint x: 182, startPoint y: 19, endPoint x: 169, endPoint y: 12, distance: 14.2
click at [182, 19] on icon "save" at bounding box center [182, 19] width 8 height 8
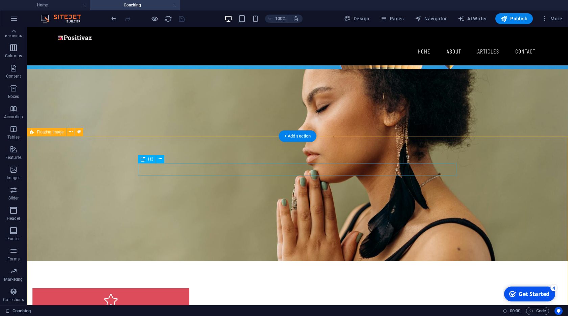
scroll to position [231, 0]
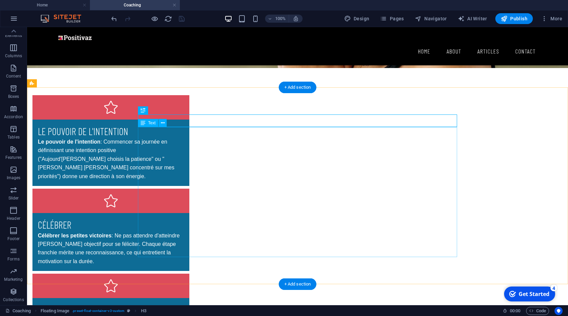
scroll to position [270, 0]
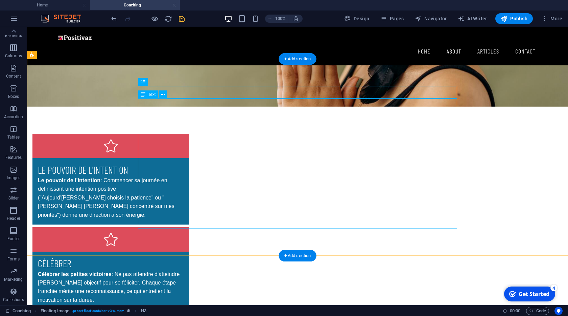
scroll to position [308, 0]
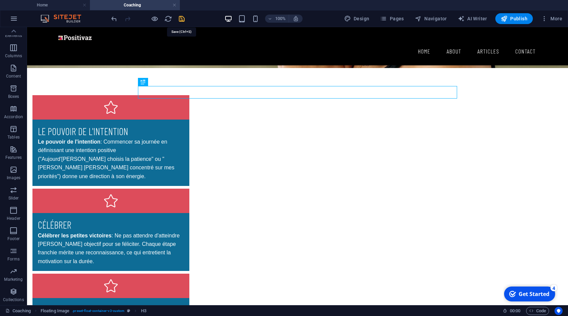
drag, startPoint x: 183, startPoint y: 19, endPoint x: 158, endPoint y: 3, distance: 30.6
click at [183, 19] on icon "save" at bounding box center [182, 19] width 8 height 8
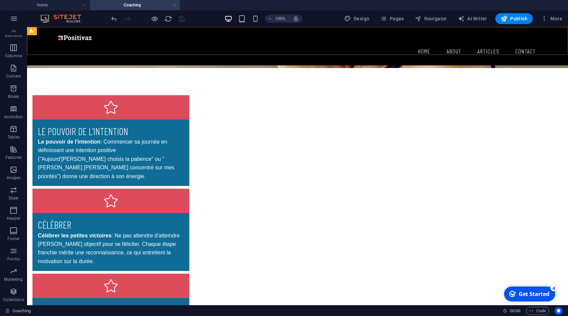
scroll to position [347, 0]
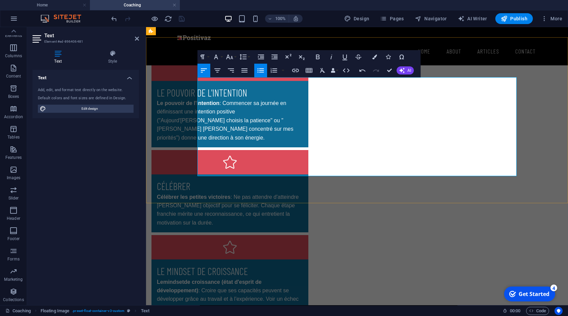
scroll to position [308, 0]
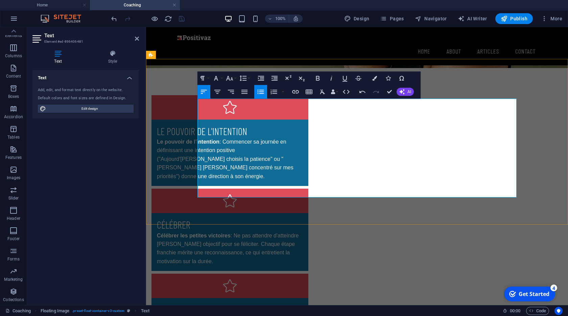
drag, startPoint x: 355, startPoint y: 117, endPoint x: 367, endPoint y: 174, distance: 57.5
click at [261, 90] on icon "button" at bounding box center [261, 91] width 6 height 4
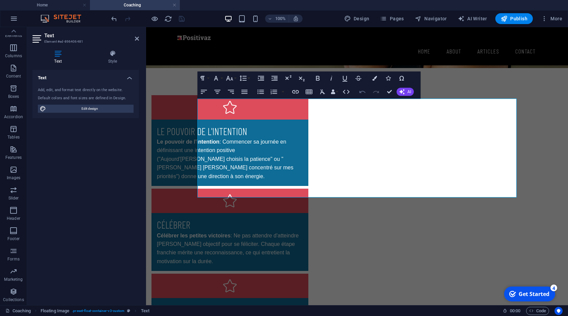
click at [361, 93] on icon "button" at bounding box center [363, 91] width 6 height 2
click at [360, 93] on icon "button" at bounding box center [363, 92] width 8 height 8
click at [362, 93] on icon "button" at bounding box center [363, 92] width 8 height 8
click at [114, 19] on icon "undo" at bounding box center [114, 19] width 8 height 8
click at [113, 20] on icon "undo" at bounding box center [114, 19] width 8 height 8
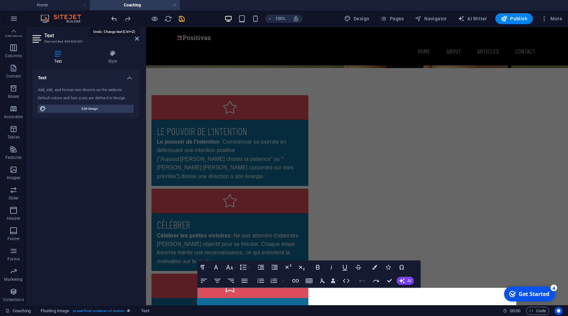
scroll to position [120, 0]
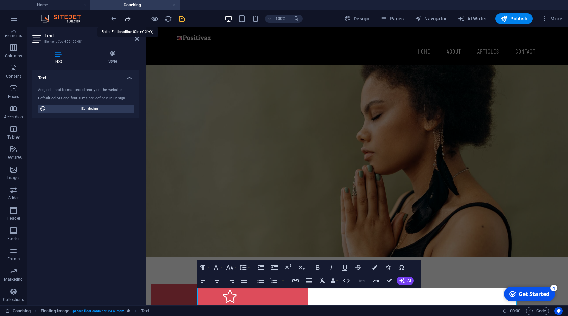
click at [128, 20] on icon "redo" at bounding box center [128, 19] width 8 height 8
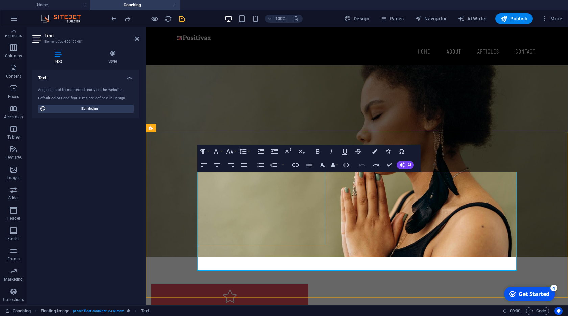
scroll to position [235, 0]
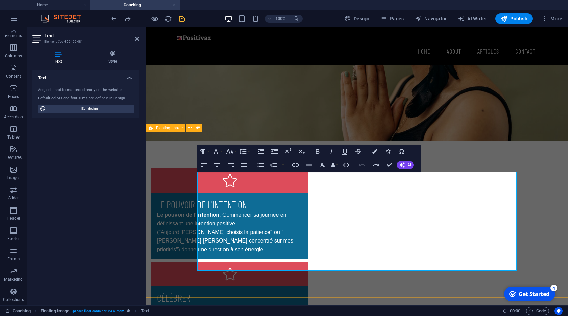
select select "%"
select select "rem"
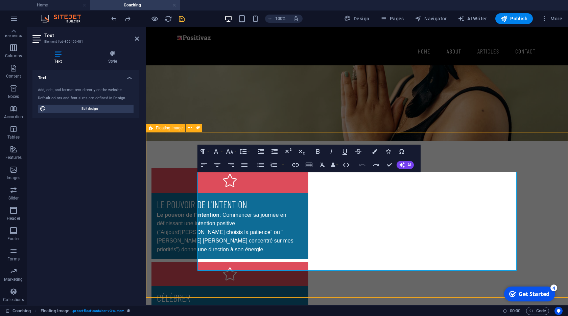
select select "rem"
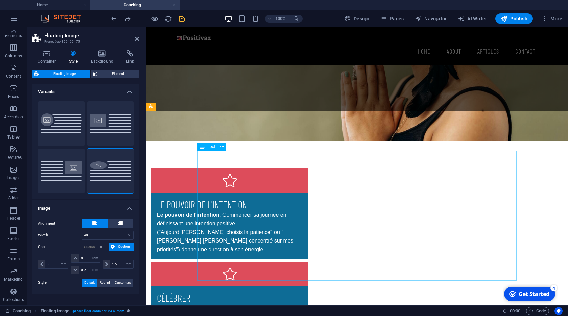
scroll to position [274, 0]
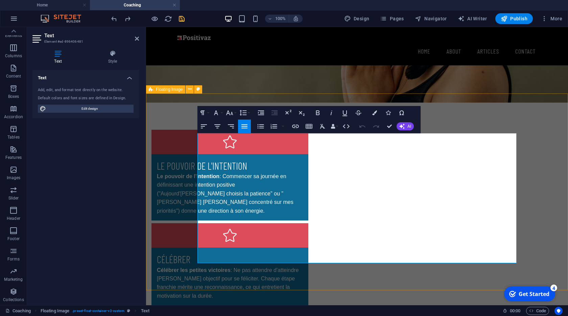
drag, startPoint x: 335, startPoint y: 139, endPoint x: 459, endPoint y: 205, distance: 140.4
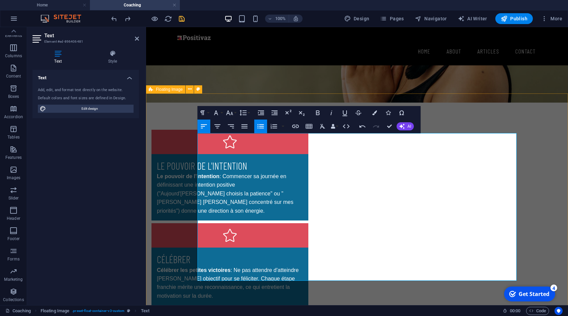
click at [260, 124] on icon "button" at bounding box center [261, 126] width 6 height 4
click at [259, 124] on icon "button" at bounding box center [261, 126] width 8 height 8
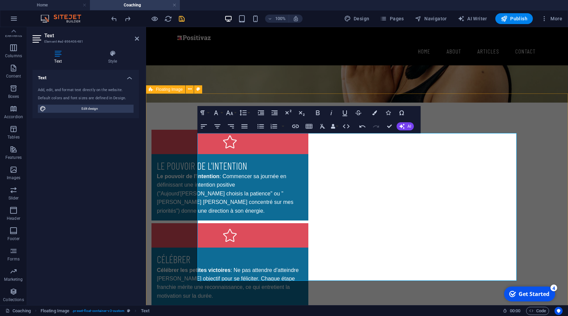
click at [261, 127] on icon "button" at bounding box center [261, 126] width 6 height 4
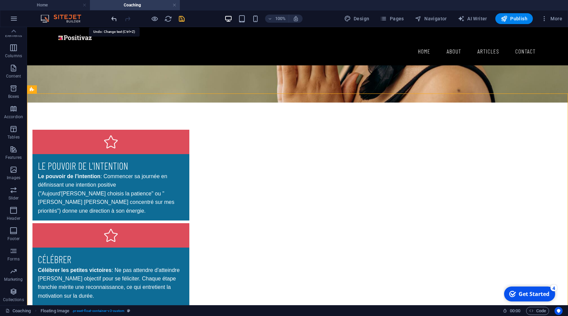
click at [111, 19] on icon "undo" at bounding box center [114, 19] width 8 height 8
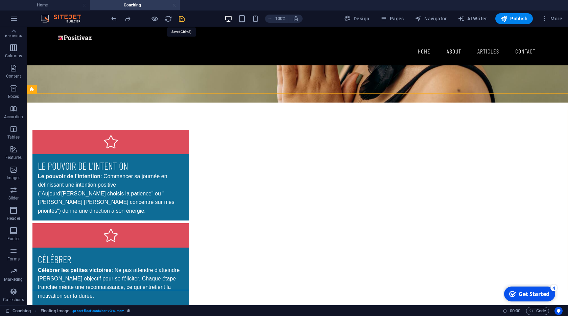
click at [180, 19] on icon "save" at bounding box center [182, 19] width 8 height 8
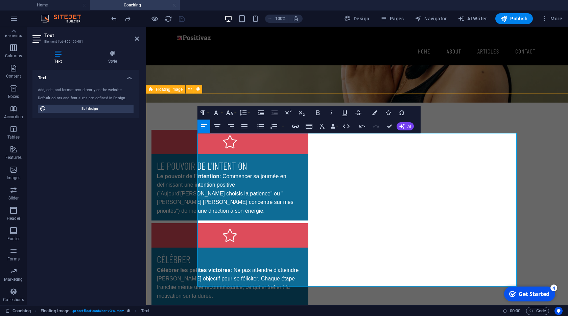
drag, startPoint x: 365, startPoint y: 153, endPoint x: 327, endPoint y: 136, distance: 40.9
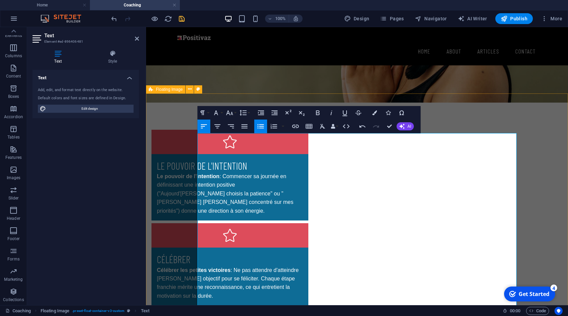
click at [258, 127] on icon "button" at bounding box center [261, 126] width 8 height 8
click at [261, 128] on icon "button" at bounding box center [261, 126] width 6 height 4
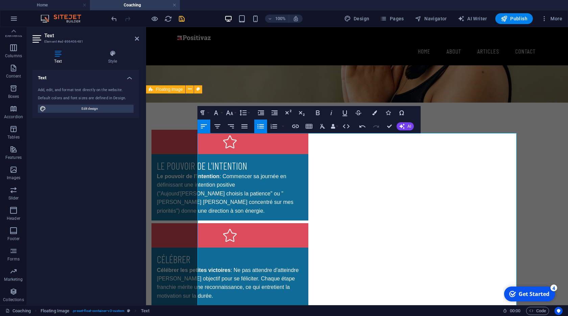
click at [258, 124] on icon "button" at bounding box center [261, 126] width 6 height 4
click at [257, 124] on icon "button" at bounding box center [261, 126] width 8 height 8
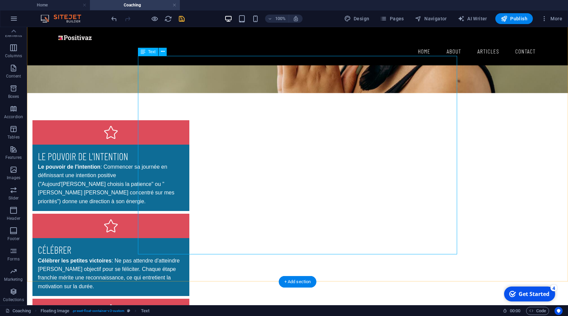
scroll to position [351, 0]
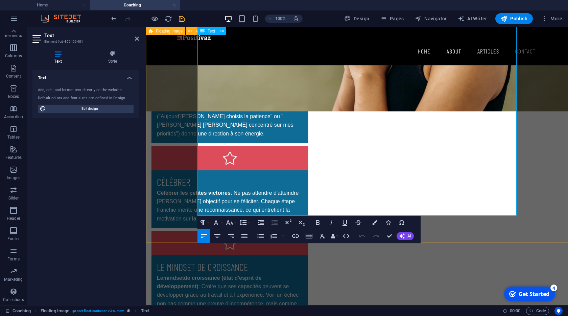
scroll to position [390, 0]
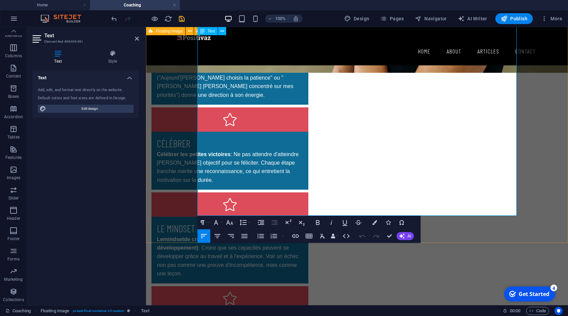
drag, startPoint x: 328, startPoint y: 211, endPoint x: 198, endPoint y: 141, distance: 147.1
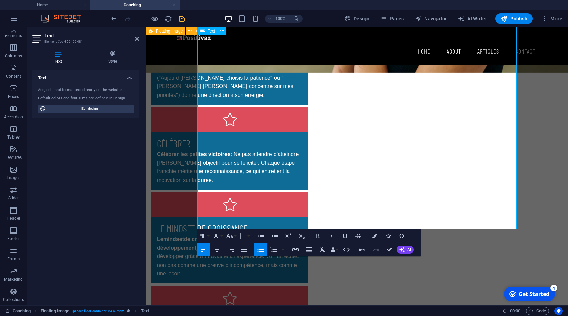
click at [257, 248] on icon "button" at bounding box center [261, 249] width 8 height 8
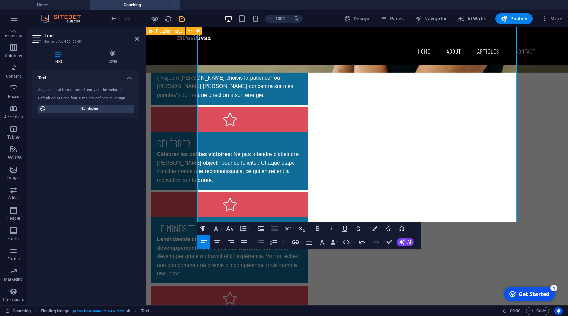
click at [260, 243] on icon "button" at bounding box center [261, 242] width 8 height 8
click at [260, 240] on icon "button" at bounding box center [261, 241] width 6 height 4
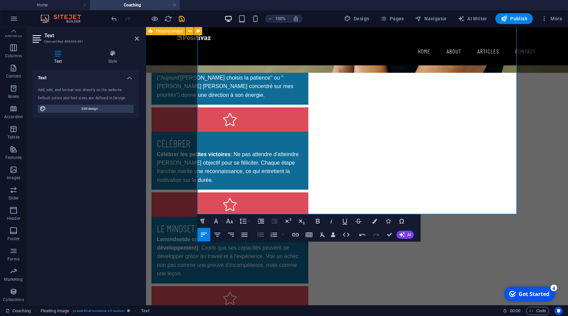
click at [260, 233] on icon "button" at bounding box center [261, 234] width 6 height 4
click at [260, 234] on icon "button" at bounding box center [261, 234] width 8 height 8
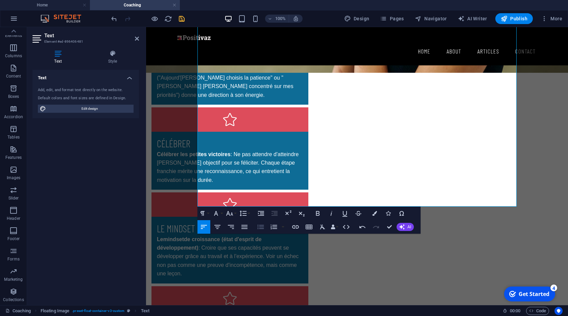
click at [259, 224] on icon "button" at bounding box center [261, 227] width 8 height 8
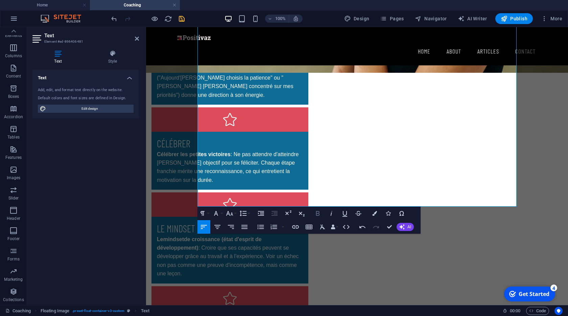
click at [317, 213] on icon "button" at bounding box center [318, 213] width 4 height 5
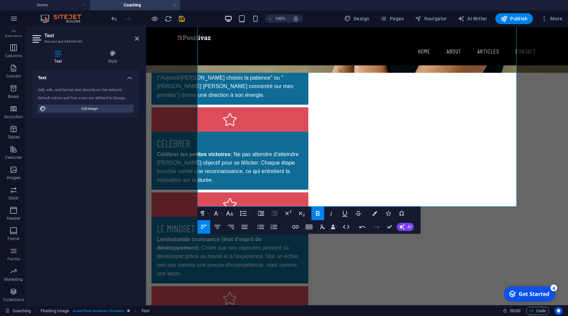
click at [317, 214] on icon "button" at bounding box center [318, 213] width 8 height 8
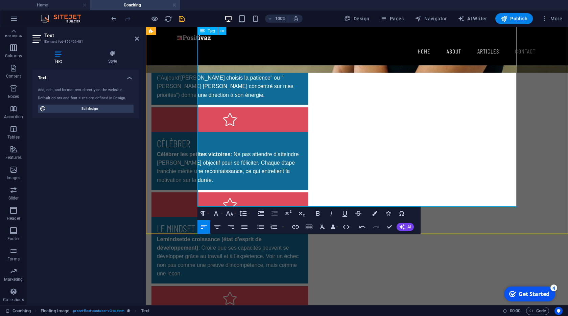
click at [222, 213] on button "Font Family" at bounding box center [217, 213] width 13 height 14
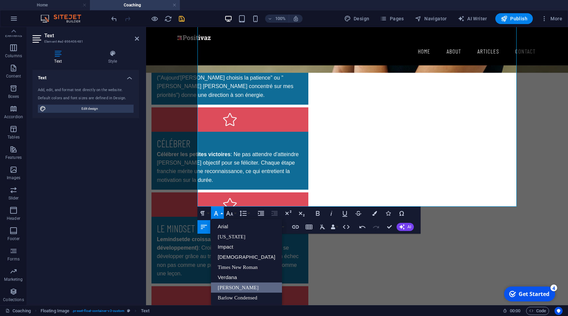
scroll to position [0, 0]
click at [205, 214] on icon "button" at bounding box center [203, 213] width 8 height 8
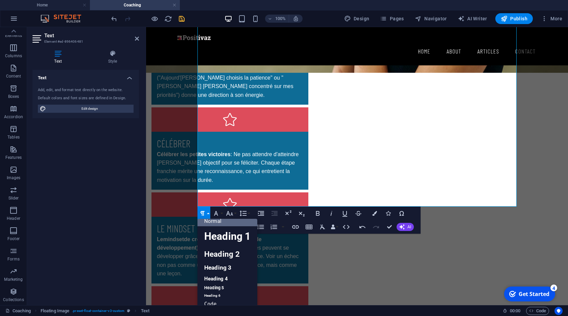
scroll to position [5, 0]
click at [223, 277] on link "Heading 4" at bounding box center [228, 278] width 60 height 10
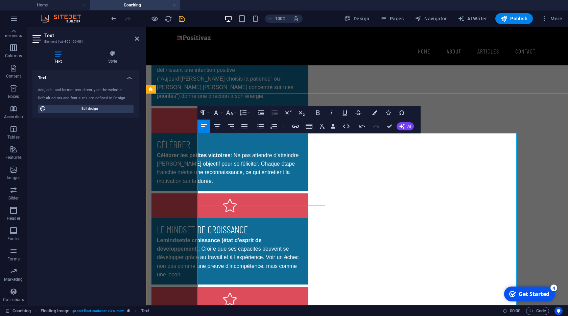
scroll to position [274, 0]
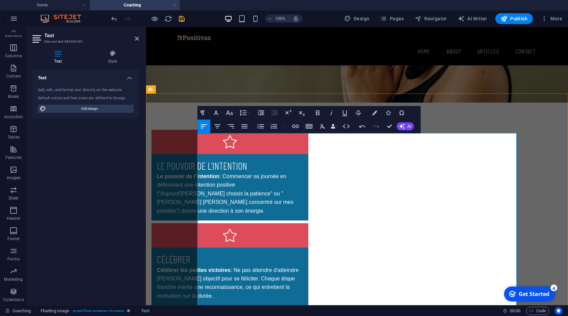
click at [206, 114] on icon "button" at bounding box center [203, 113] width 8 height 8
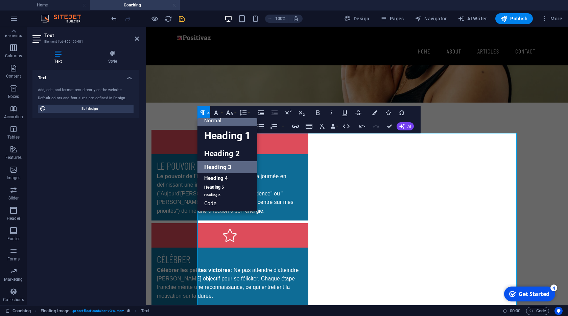
scroll to position [5, 0]
click at [223, 177] on link "Heading 4" at bounding box center [228, 178] width 60 height 10
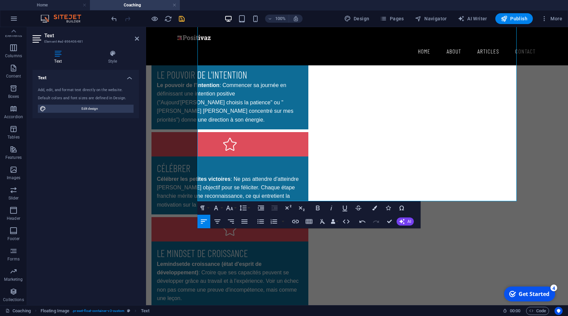
scroll to position [390, 0]
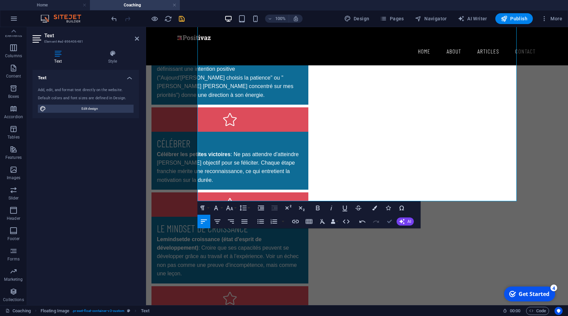
drag, startPoint x: 357, startPoint y: 195, endPoint x: 391, endPoint y: 222, distance: 44.1
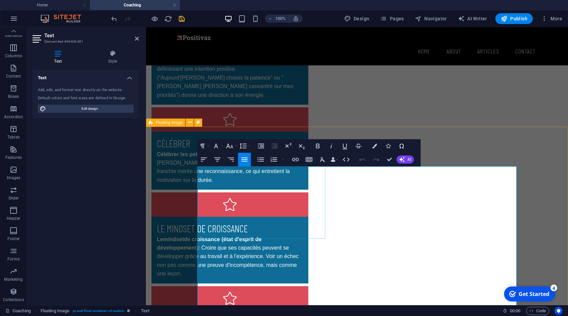
scroll to position [241, 0]
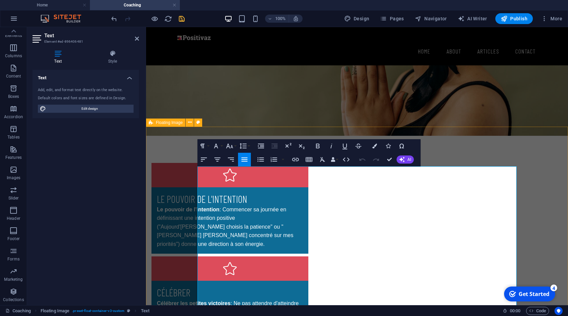
click at [244, 158] on icon "button" at bounding box center [245, 159] width 6 height 4
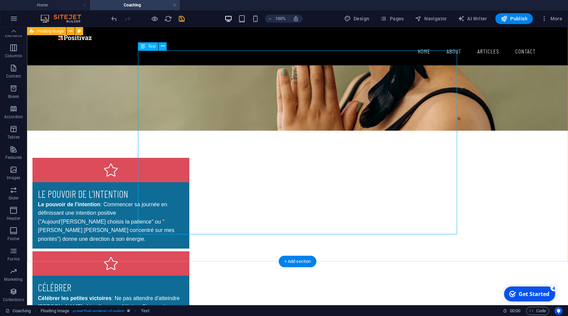
scroll to position [357, 0]
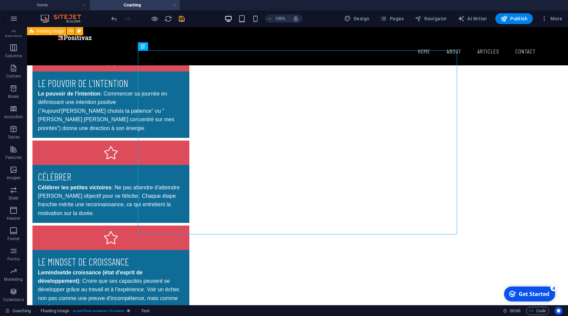
click at [178, 14] on div at bounding box center [148, 18] width 76 height 11
drag, startPoint x: 180, startPoint y: 17, endPoint x: 226, endPoint y: 181, distance: 170.7
click at [180, 17] on icon "save" at bounding box center [182, 19] width 8 height 8
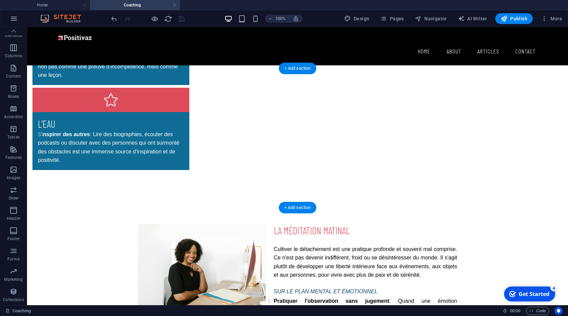
scroll to position [549, 0]
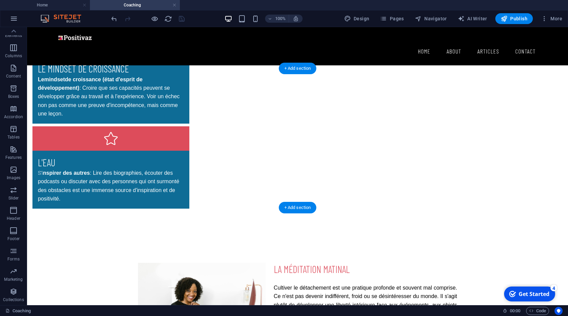
drag, startPoint x: 91, startPoint y: 104, endPoint x: 112, endPoint y: 77, distance: 34.0
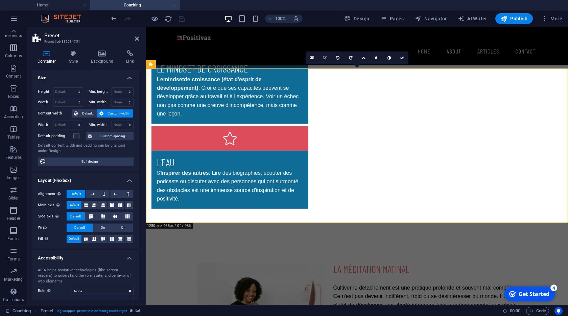
click at [99, 54] on icon at bounding box center [102, 53] width 33 height 7
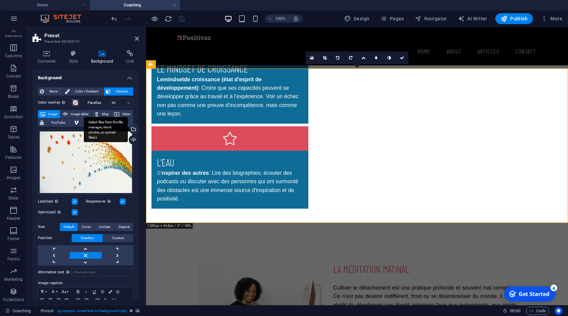
click at [128, 131] on div "Select files from the file manager, stock photos, or upload file(s)" at bounding box center [106, 129] width 44 height 25
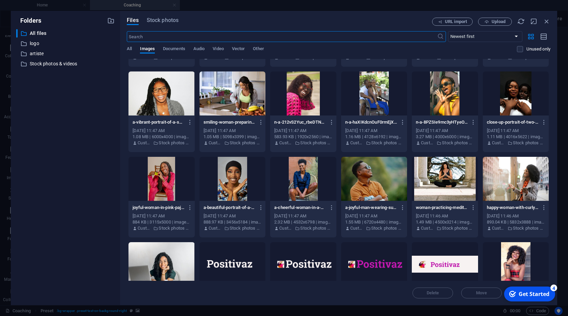
scroll to position [345, 0]
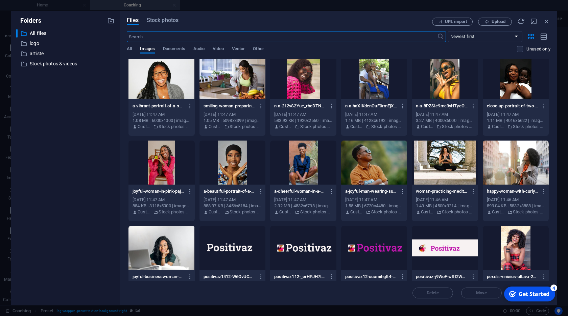
click at [445, 164] on div at bounding box center [445, 162] width 66 height 44
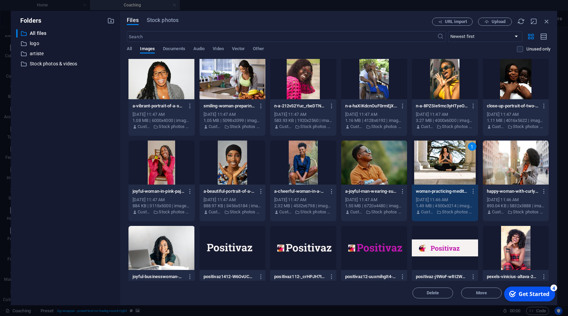
click at [445, 164] on div "1" at bounding box center [445, 162] width 66 height 44
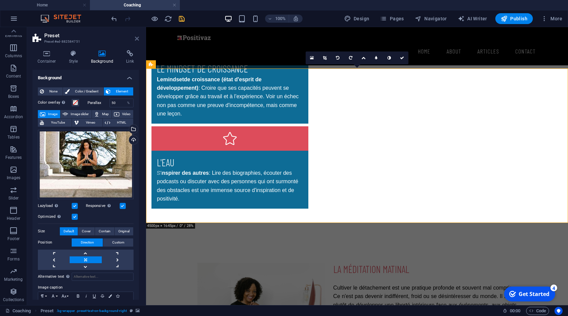
drag, startPoint x: 137, startPoint y: 38, endPoint x: 193, endPoint y: 123, distance: 102.4
click at [137, 38] on icon at bounding box center [137, 38] width 4 height 5
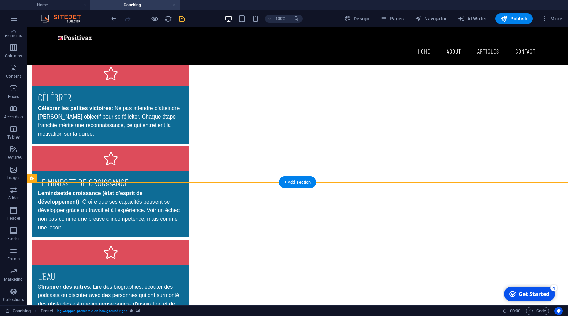
scroll to position [434, 0]
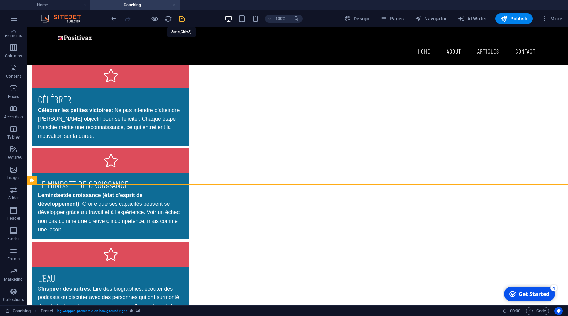
click at [180, 16] on icon "save" at bounding box center [182, 19] width 8 height 8
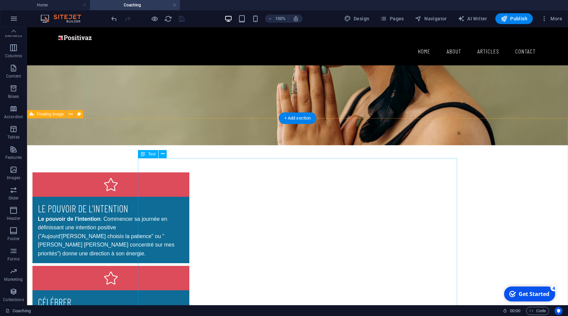
scroll to position [308, 0]
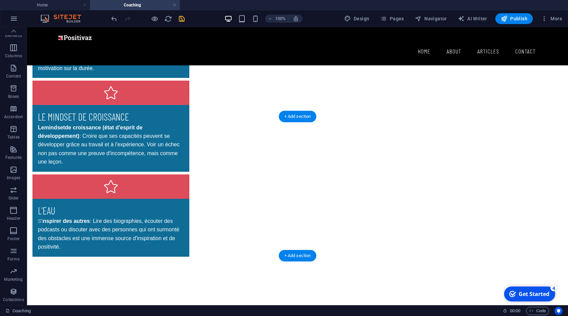
scroll to position [578, 0]
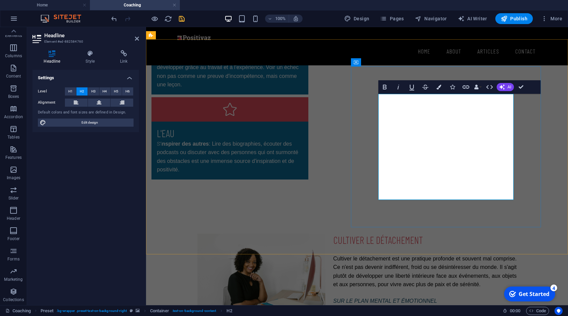
drag, startPoint x: 463, startPoint y: 132, endPoint x: 390, endPoint y: 118, distance: 74.7
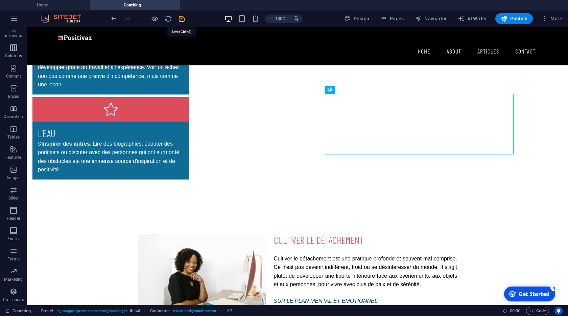
drag, startPoint x: 182, startPoint y: 21, endPoint x: 156, endPoint y: 0, distance: 33.2
click at [182, 21] on icon "save" at bounding box center [182, 19] width 8 height 8
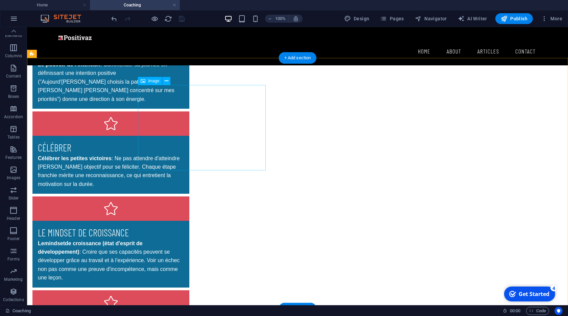
scroll to position [308, 0]
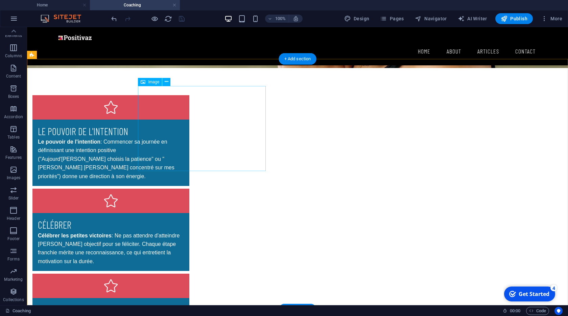
select select "%"
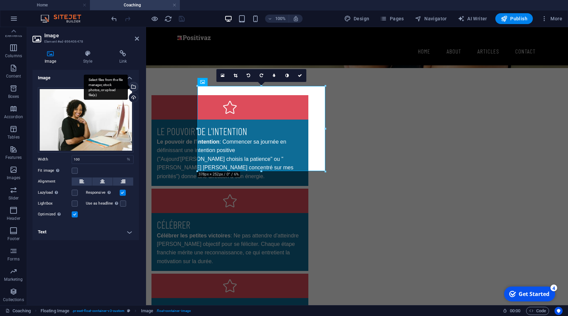
click at [128, 86] on div "Select files from the file manager, stock photos, or upload file(s)" at bounding box center [106, 86] width 44 height 25
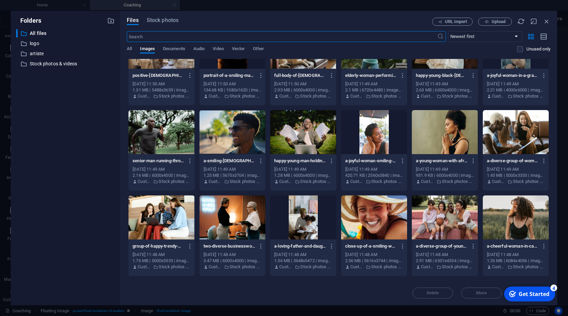
scroll to position [0, 0]
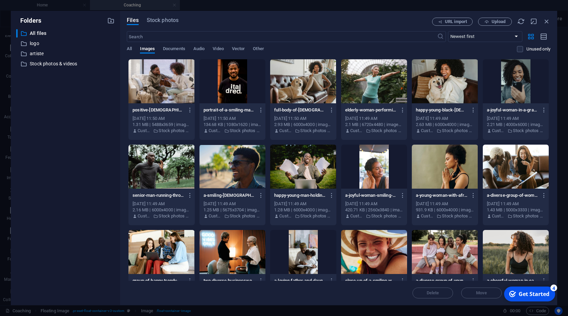
click at [299, 93] on div at bounding box center [303, 81] width 66 height 44
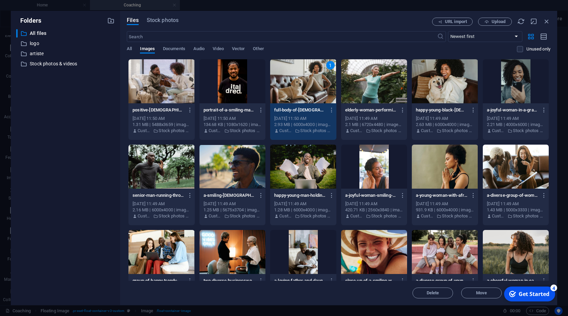
click at [299, 93] on div "1" at bounding box center [303, 81] width 66 height 44
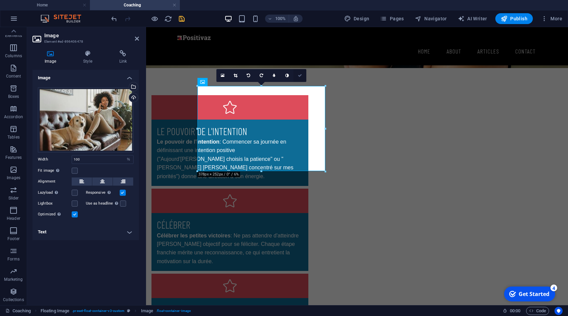
drag, startPoint x: 299, startPoint y: 73, endPoint x: 282, endPoint y: 59, distance: 22.8
click at [299, 73] on icon at bounding box center [300, 75] width 4 height 4
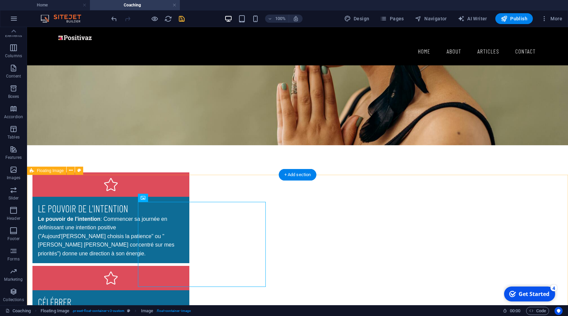
scroll to position [193, 0]
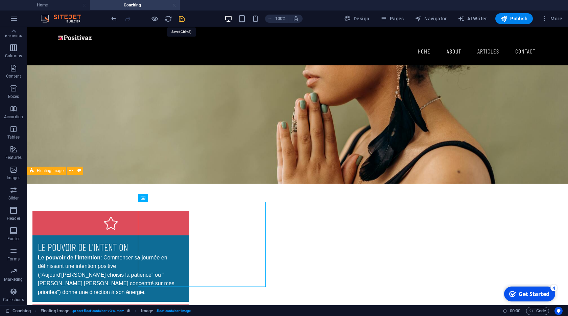
click at [180, 20] on icon "save" at bounding box center [182, 19] width 8 height 8
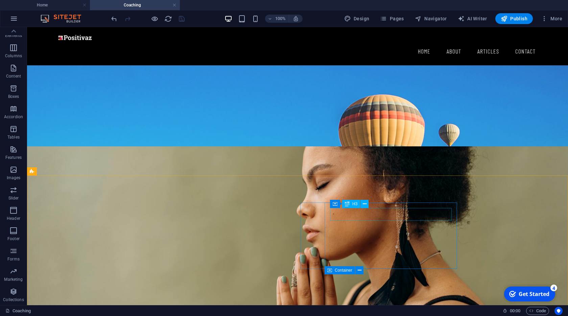
scroll to position [0, 0]
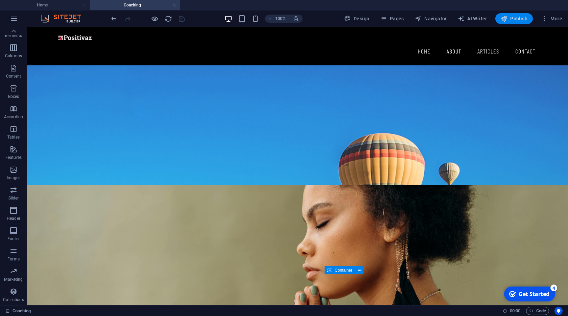
click at [513, 19] on span "Publish" at bounding box center [514, 18] width 27 height 7
